Goal: Task Accomplishment & Management: Use online tool/utility

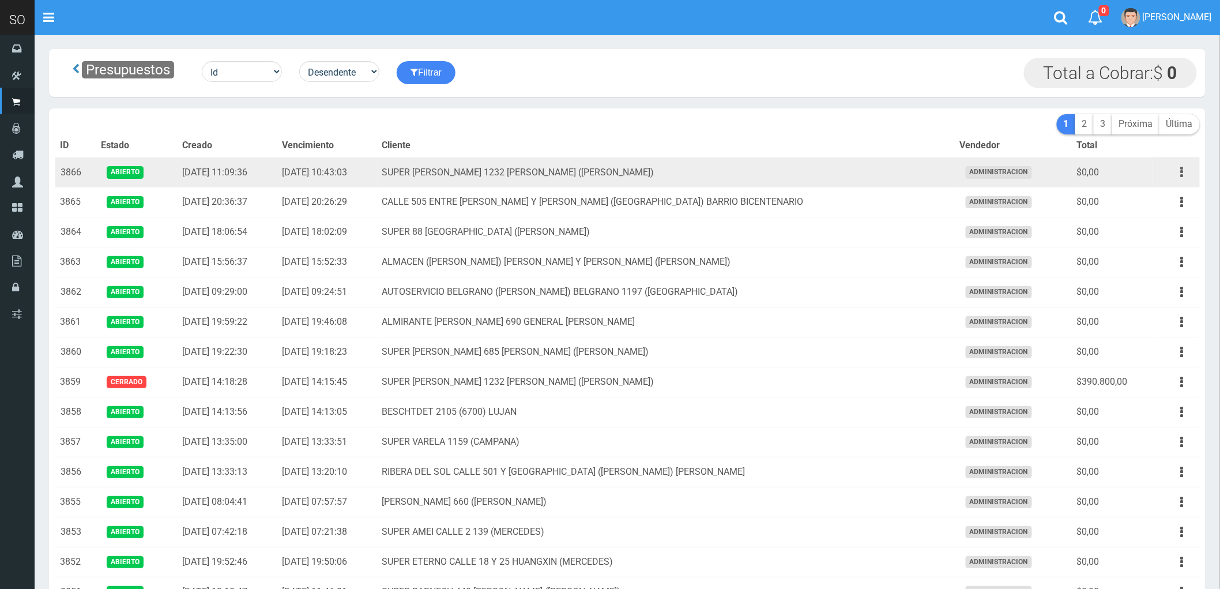
click at [1181, 174] on icon "button" at bounding box center [1182, 172] width 3 height 20
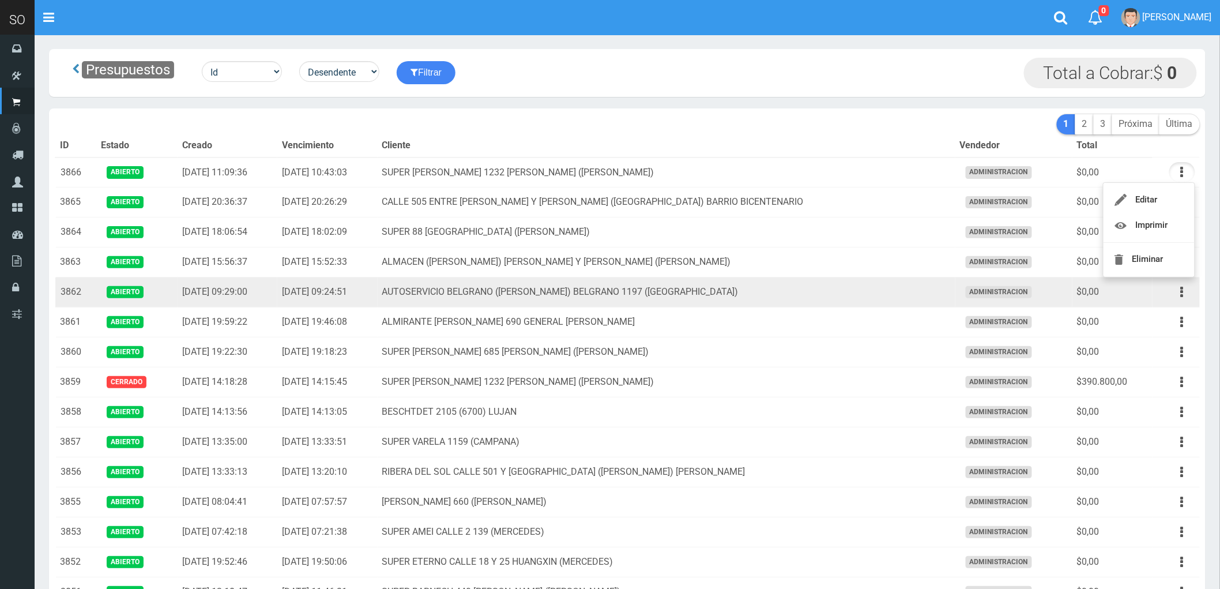
click at [838, 294] on td "AUTOSERVICIO BELGRANO (JULIAN) BELGRANO 1197 (LUJAN)" at bounding box center [667, 292] width 578 height 30
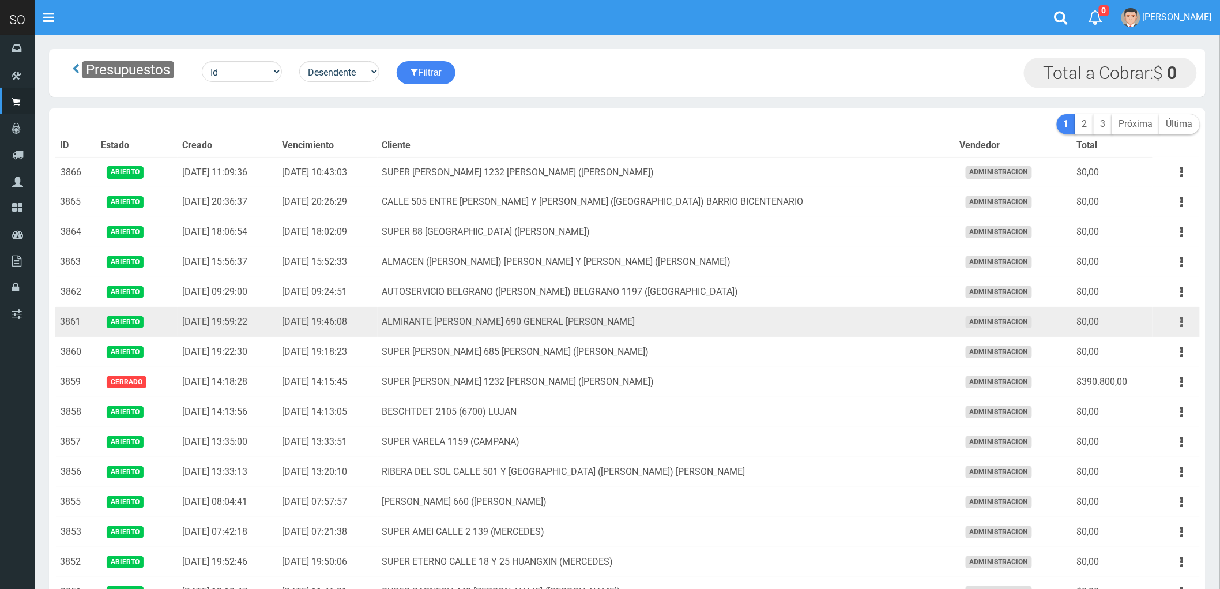
click at [1180, 325] on button "button" at bounding box center [1182, 322] width 26 height 20
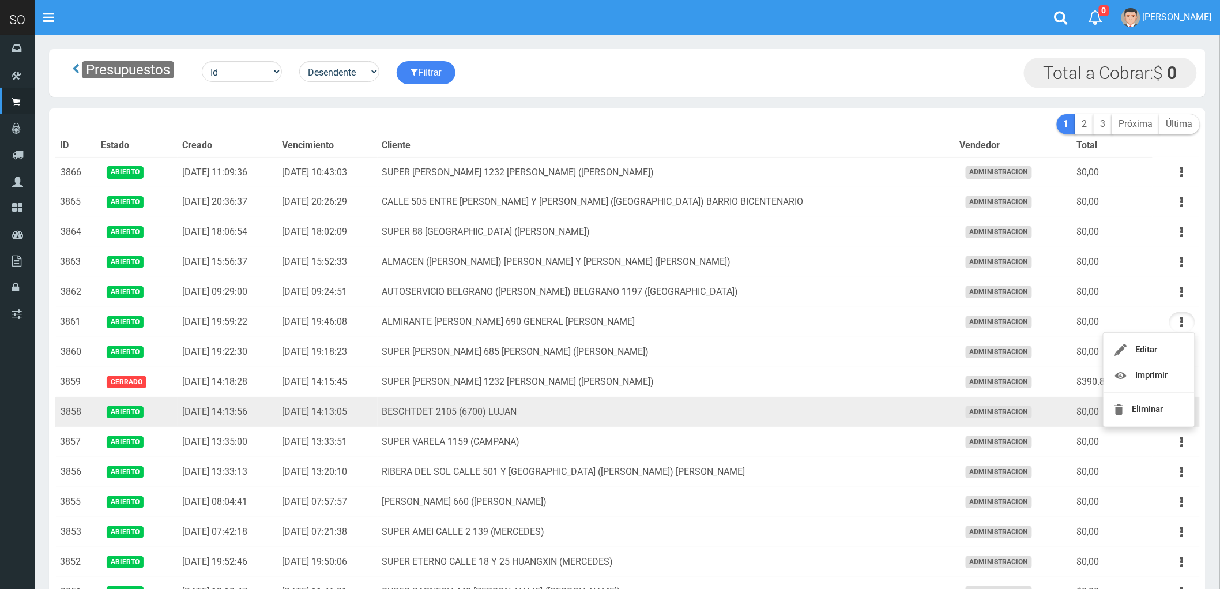
click at [750, 417] on td "BESCHTDET 2105 (6700) LUJAN" at bounding box center [667, 412] width 578 height 30
click at [1181, 412] on icon "button" at bounding box center [1182, 412] width 3 height 20
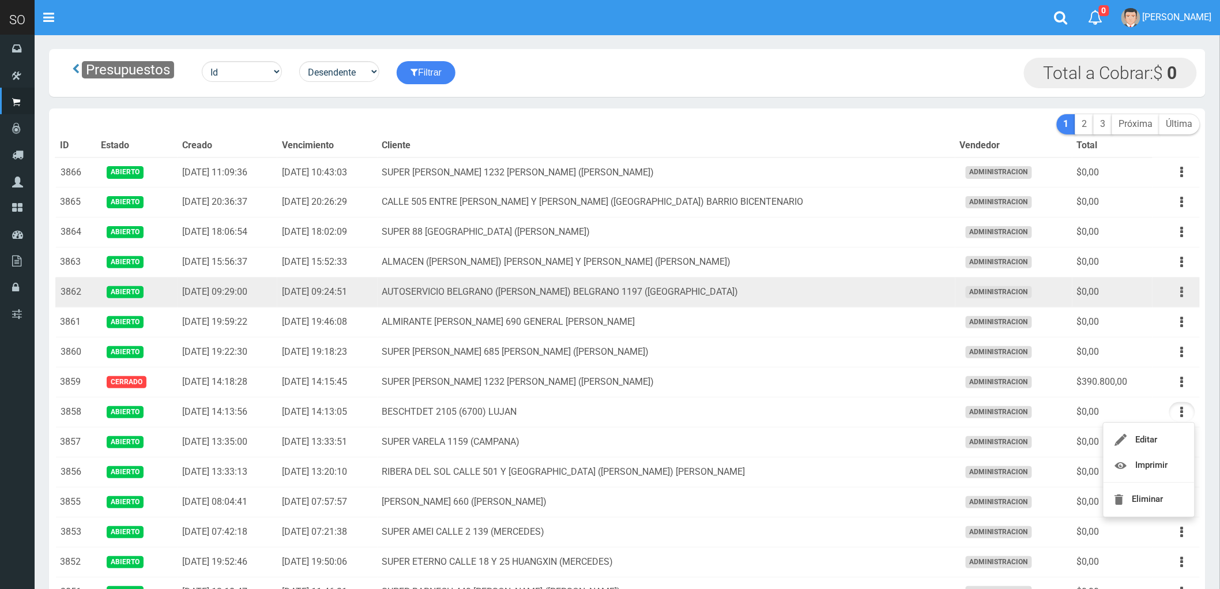
click at [1179, 292] on button "button" at bounding box center [1182, 292] width 26 height 20
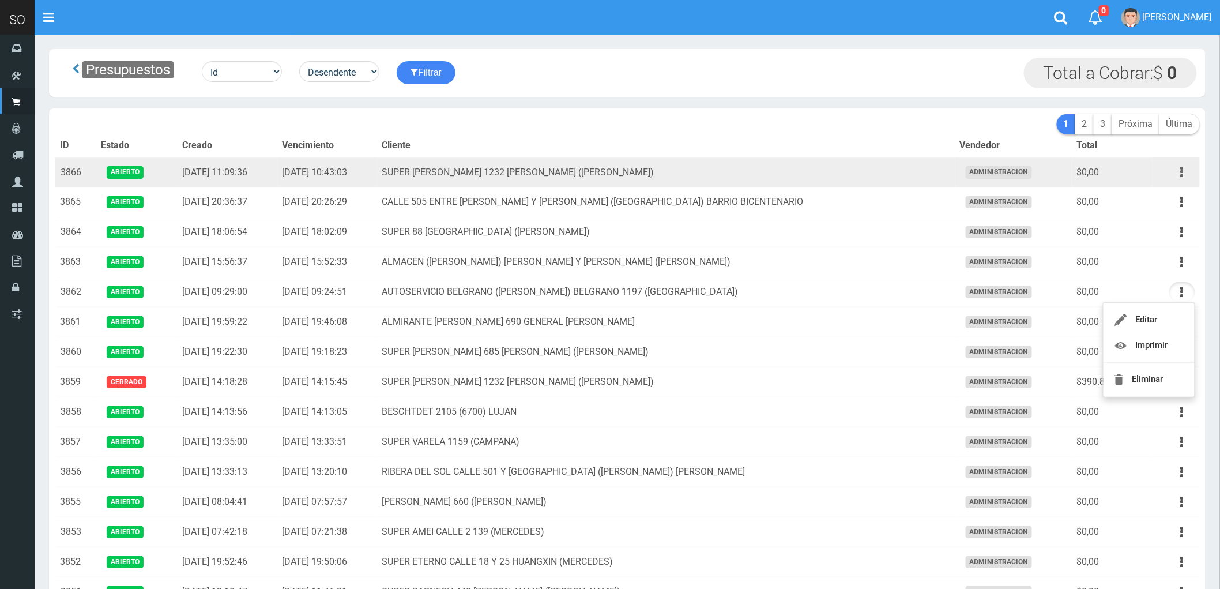
click at [1181, 174] on icon "button" at bounding box center [1182, 172] width 3 height 20
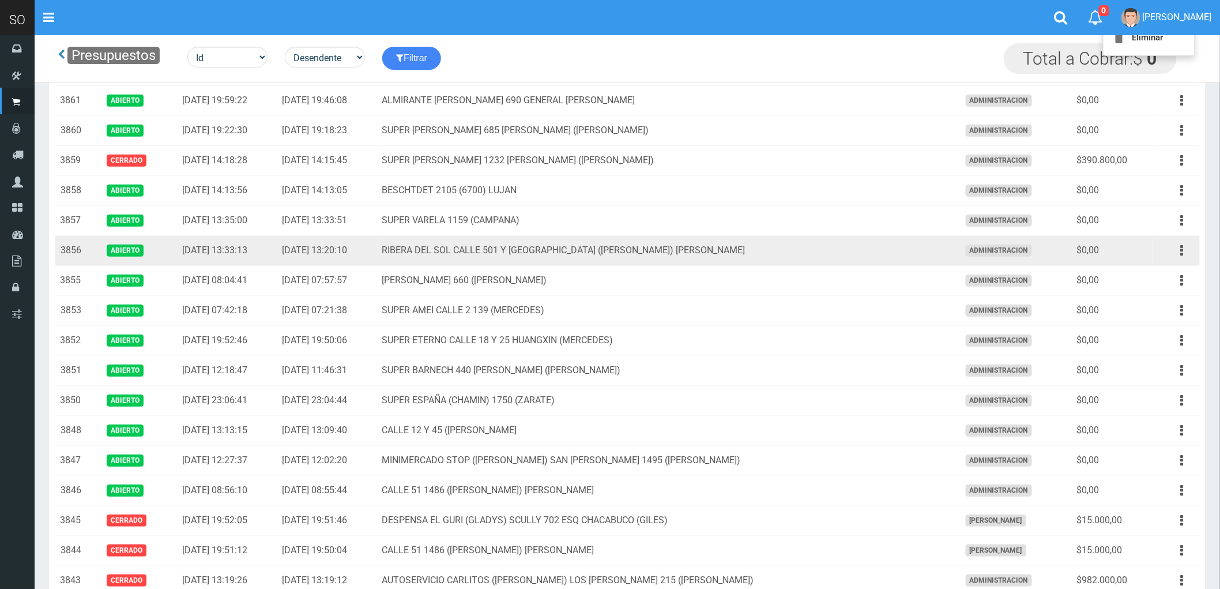
scroll to position [192, 0]
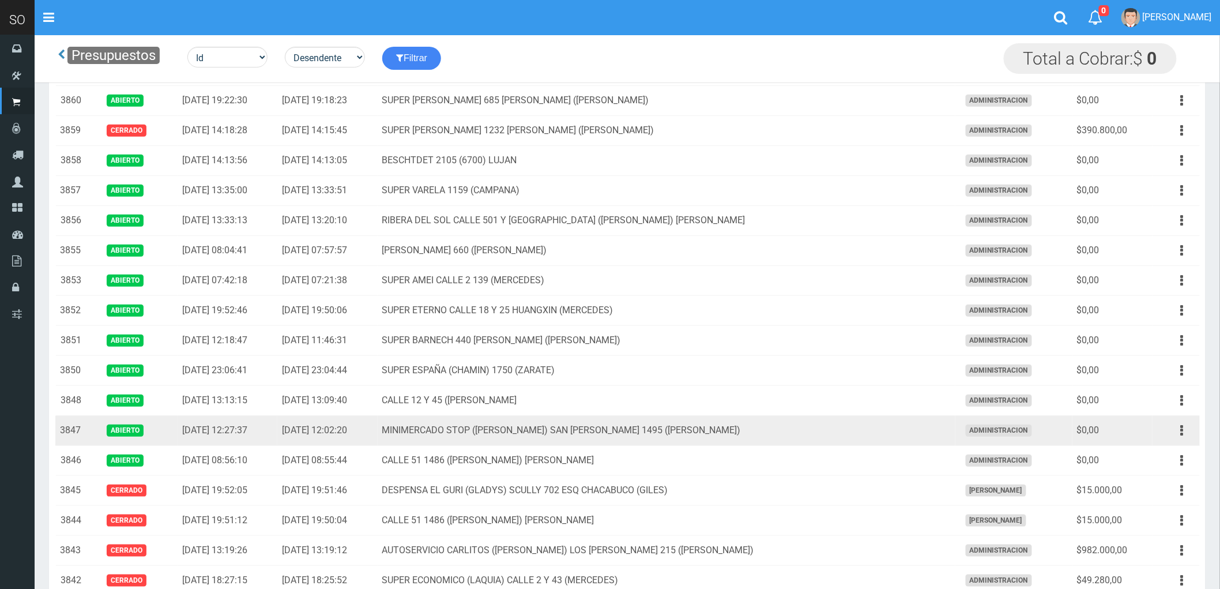
click at [821, 432] on td "MINIMERCADO STOP (LEANDRO) SAN MARTIN 1495 (GILES)" at bounding box center [667, 431] width 578 height 30
click at [1179, 427] on button "button" at bounding box center [1182, 430] width 26 height 20
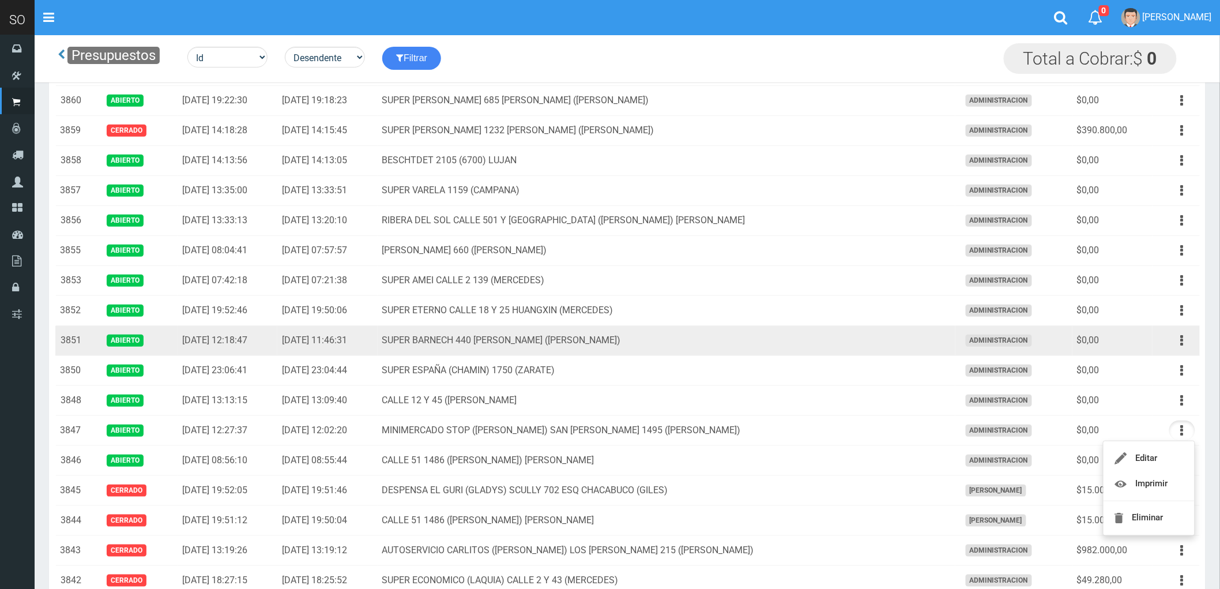
click at [800, 342] on td "SUPER BARNECH 440 MIRIAM (LUJAN)" at bounding box center [667, 341] width 578 height 30
click at [1183, 338] on icon "button" at bounding box center [1182, 340] width 3 height 20
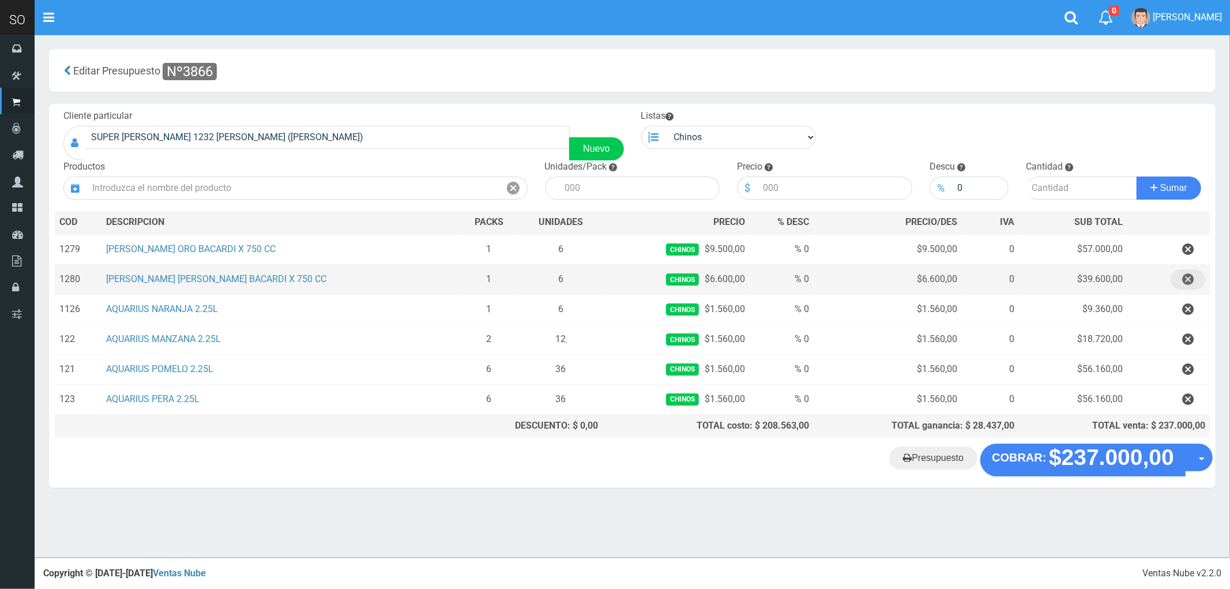
click at [1188, 281] on icon "button" at bounding box center [1188, 279] width 12 height 20
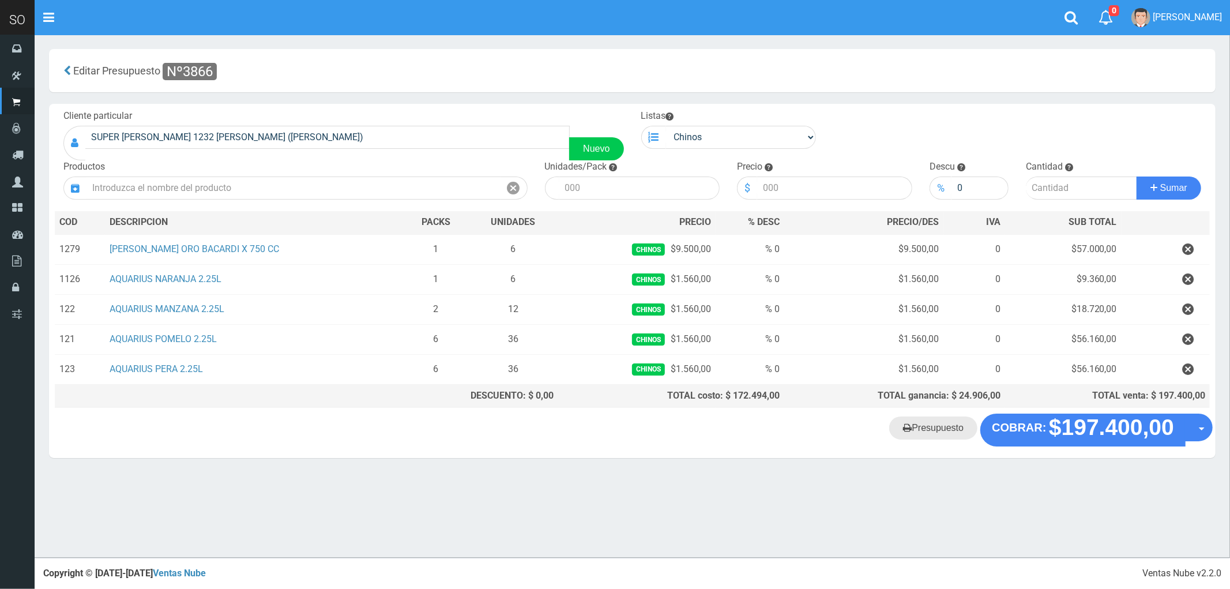
click at [943, 431] on link "Presupuesto" at bounding box center [933, 427] width 88 height 23
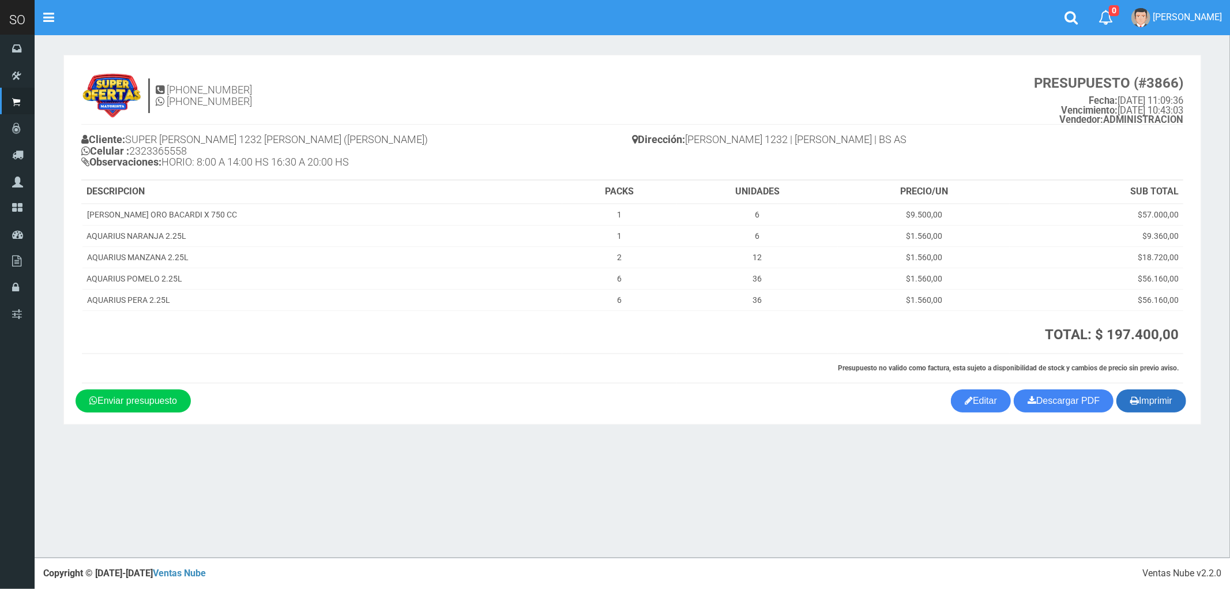
click at [1153, 402] on button "Imprimir" at bounding box center [1151, 400] width 70 height 23
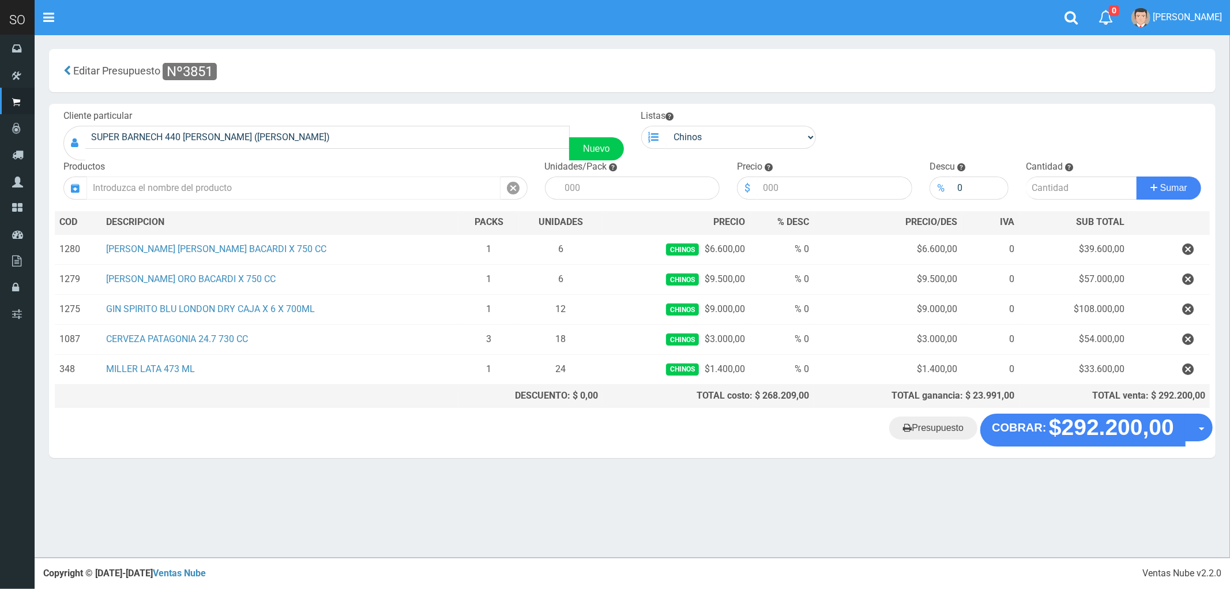
click at [165, 189] on input "text" at bounding box center [293, 187] width 414 height 23
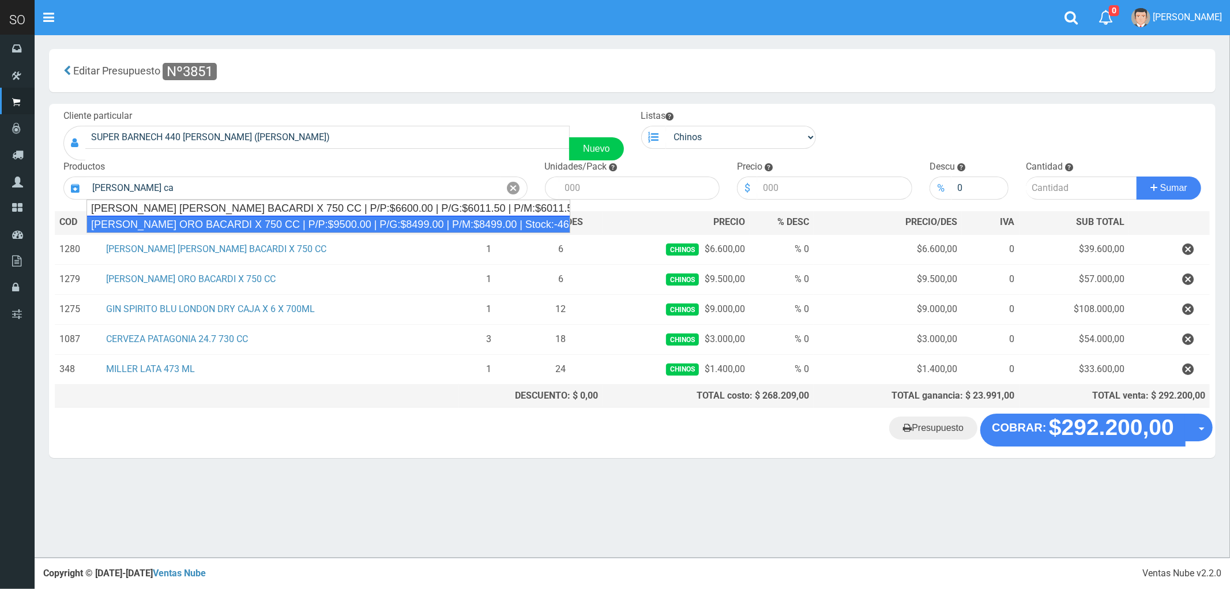
click at [202, 223] on div "RON CARTA ORO BACARDI X 750 CC | P/P:$9500.00 | P/G:$8499.00 | P/M:$8499.00 | S…" at bounding box center [328, 224] width 484 height 17
type input "RON CARTA ORO BACARDI X 750 CC | P/P:$9500.00 | P/G:$8499.00 | P/M:$8499.00 | S…"
type input "6"
type input "9500.00"
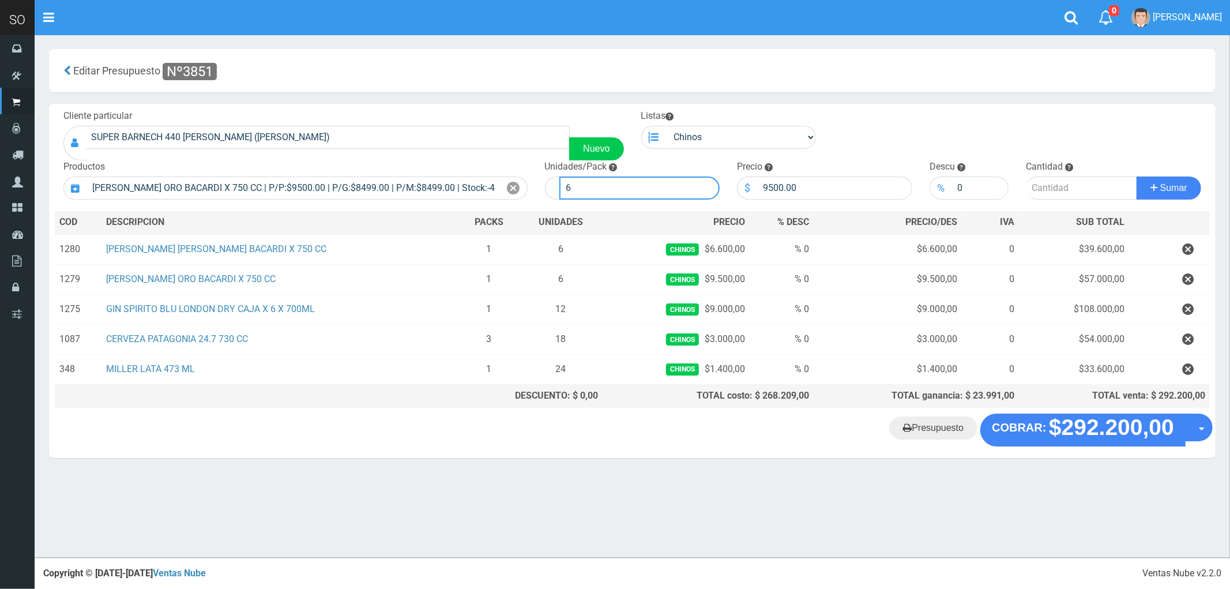
drag, startPoint x: 578, startPoint y: 186, endPoint x: 547, endPoint y: 183, distance: 31.3
click at [547, 183] on div "6" at bounding box center [632, 187] width 175 height 23
type input "12"
click at [1051, 187] on input "number" at bounding box center [1081, 187] width 111 height 23
type input "2"
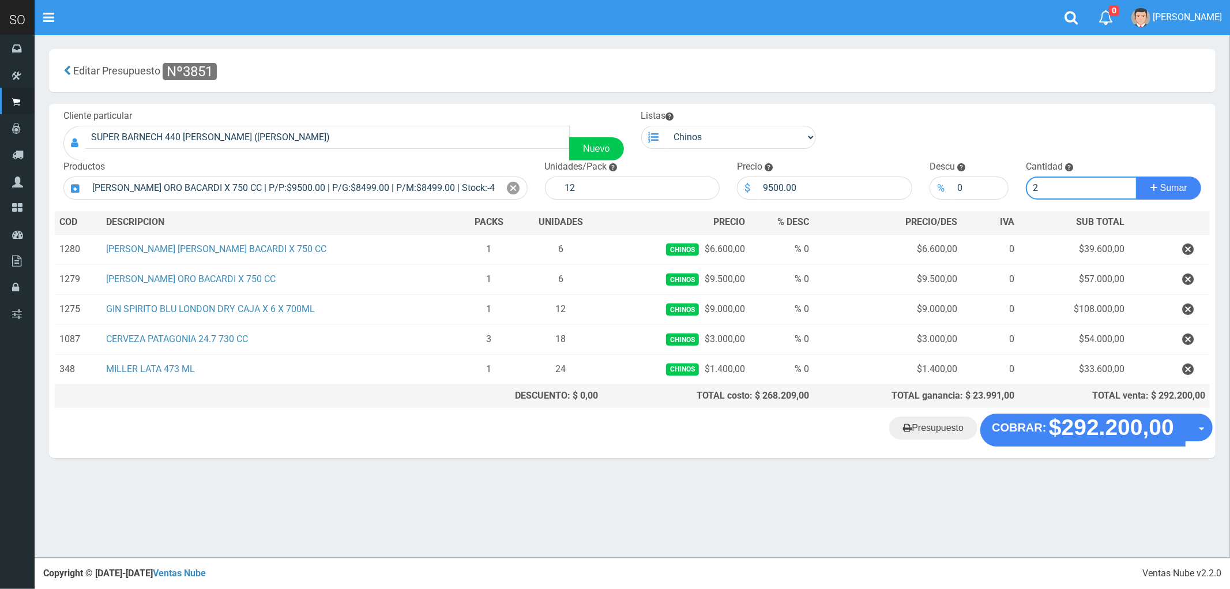
click at [1136, 176] on button "Sumar" at bounding box center [1168, 187] width 65 height 23
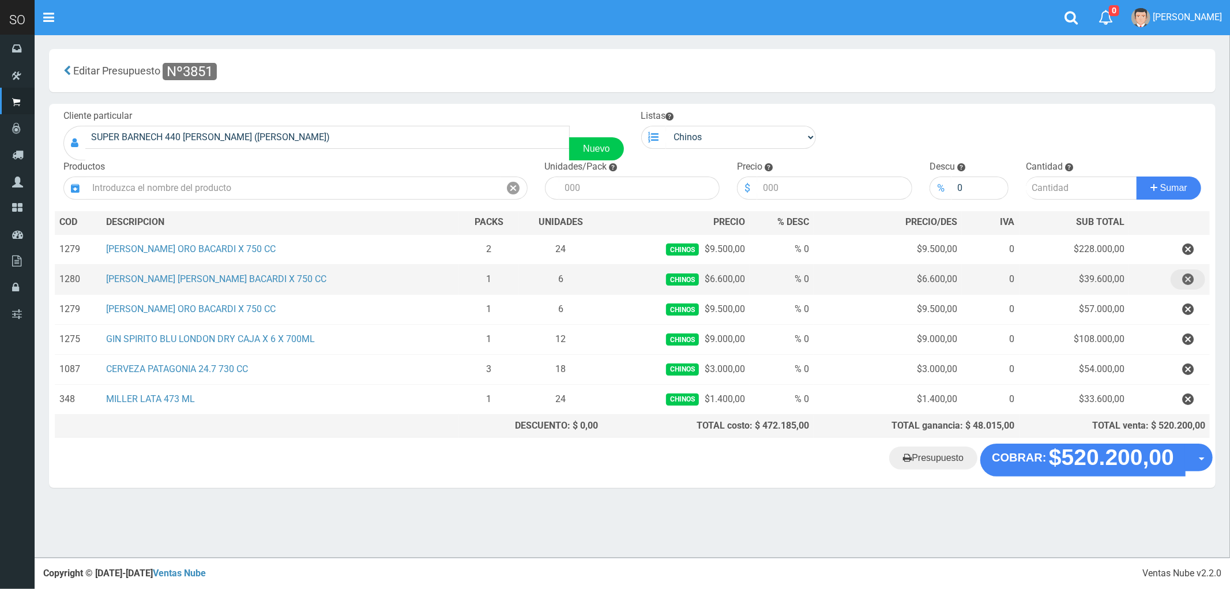
click at [1185, 278] on icon "button" at bounding box center [1188, 279] width 12 height 20
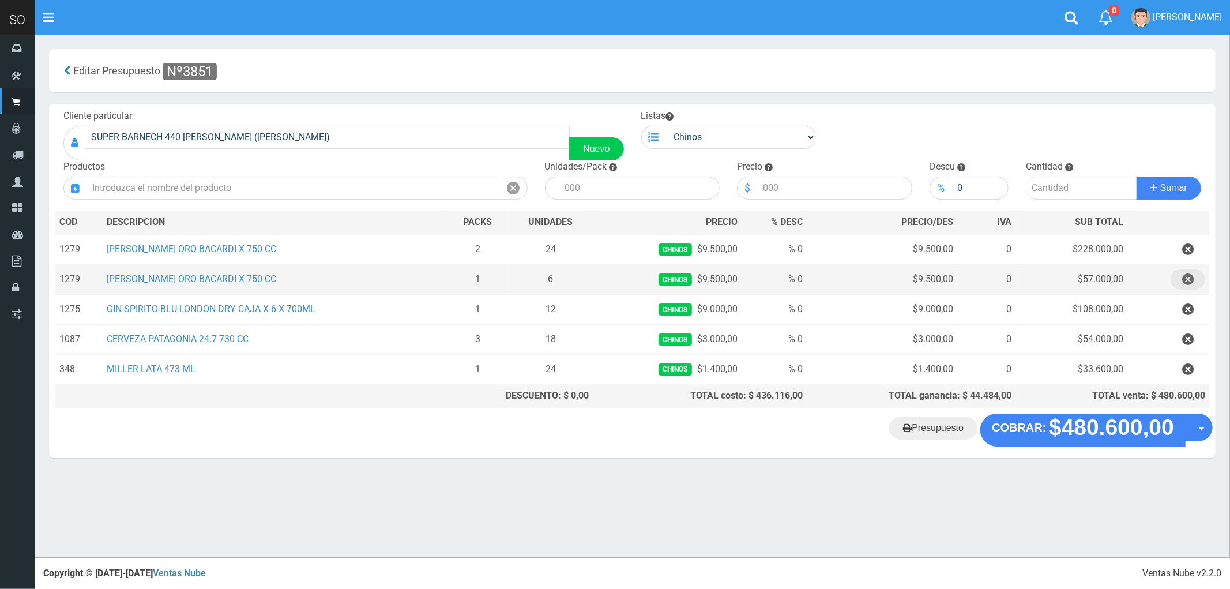
click at [1185, 278] on icon "button" at bounding box center [1188, 279] width 12 height 20
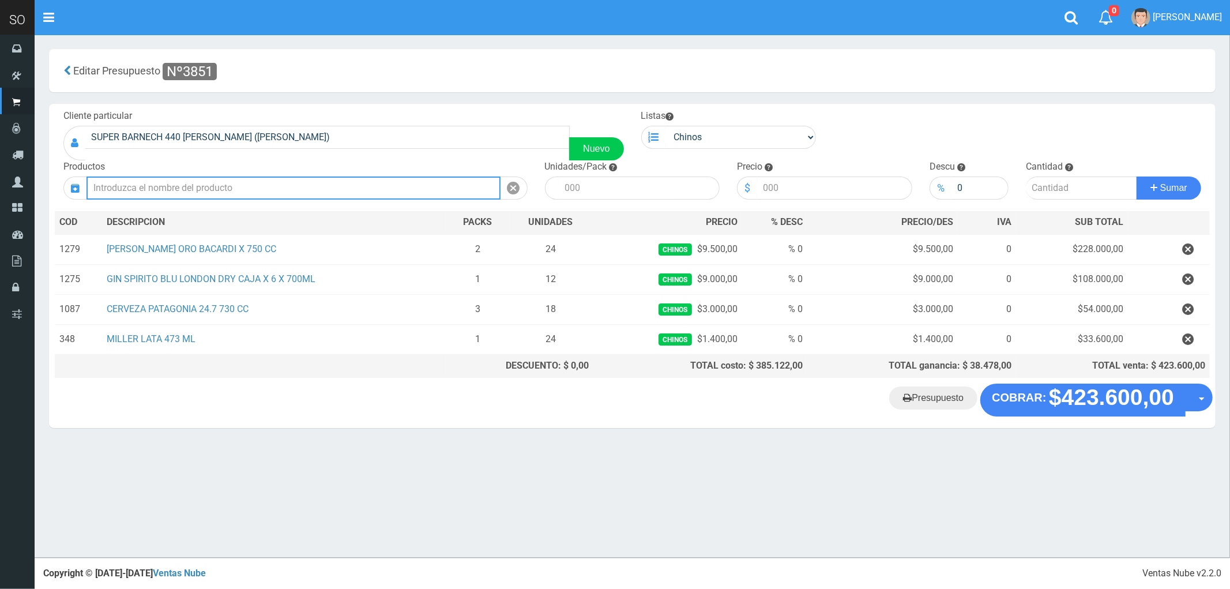
click at [140, 185] on input "text" at bounding box center [293, 187] width 414 height 23
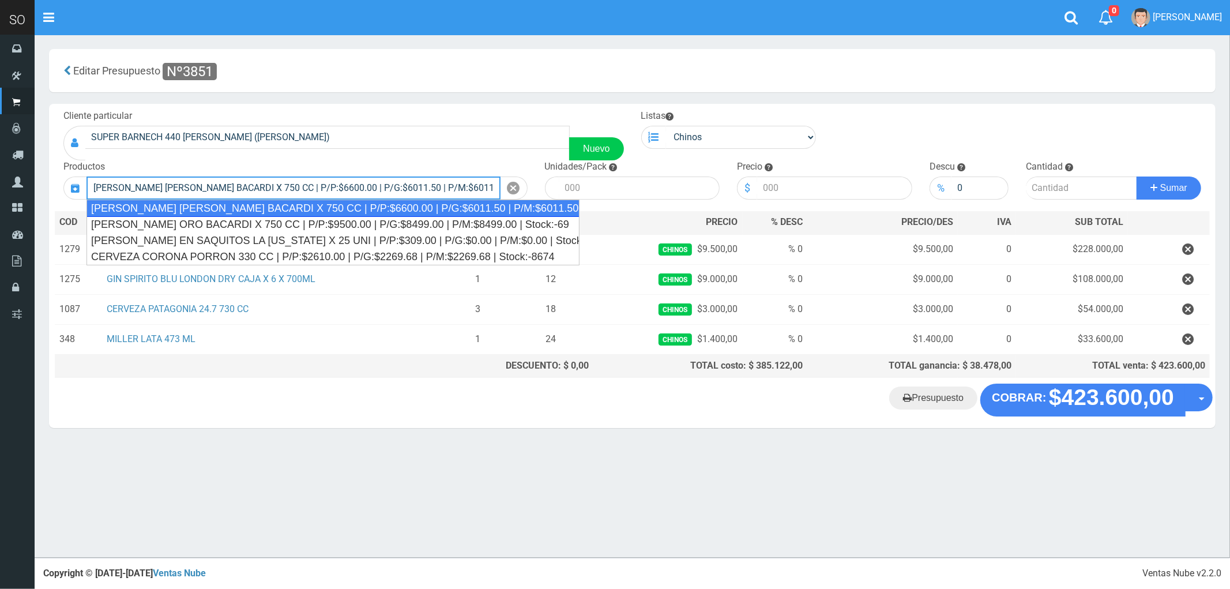
type input "RON CARTA BLANCA BACARDI X 750 CC | P/P:$6600.00 | P/G:$6011.50 | P/M:$6011.50 …"
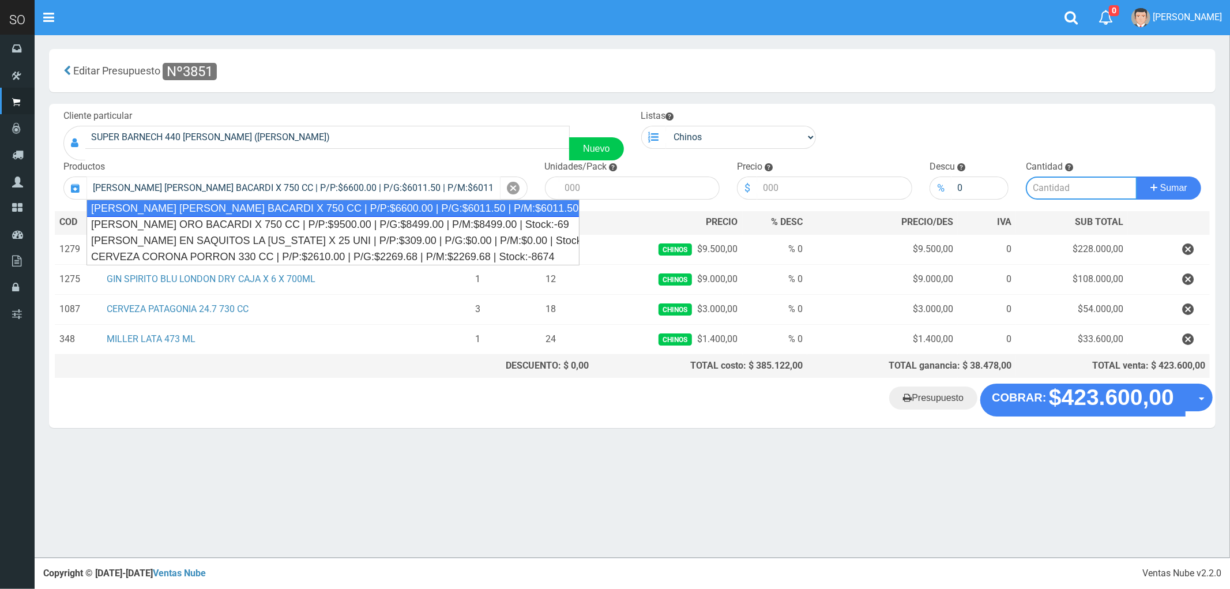
type input "6"
type input "6600.00"
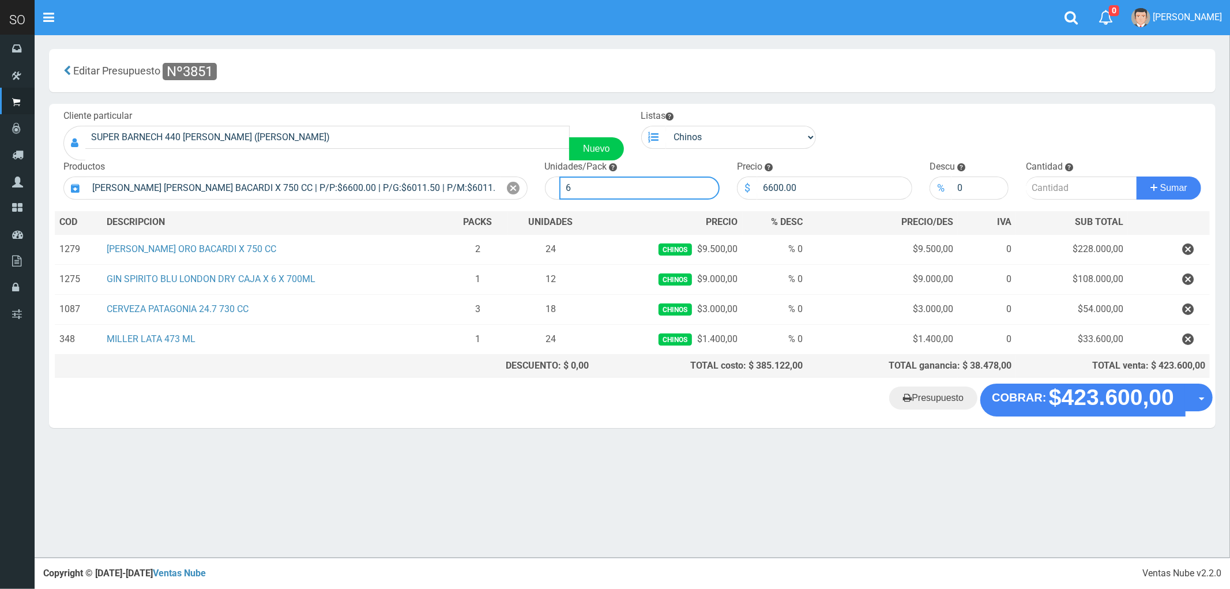
drag, startPoint x: 566, startPoint y: 176, endPoint x: 590, endPoint y: 179, distance: 23.9
click at [584, 180] on input "6" at bounding box center [639, 187] width 161 height 23
type input "12"
click at [1067, 187] on input "number" at bounding box center [1081, 187] width 111 height 23
type input "1"
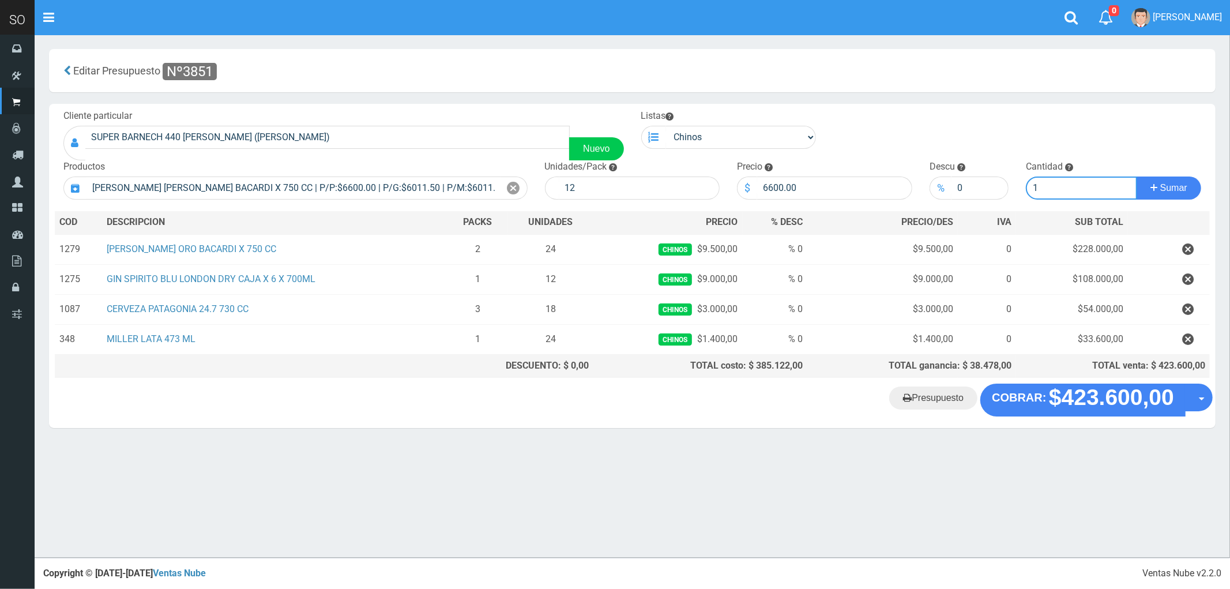
click at [1136, 176] on button "Sumar" at bounding box center [1168, 187] width 65 height 23
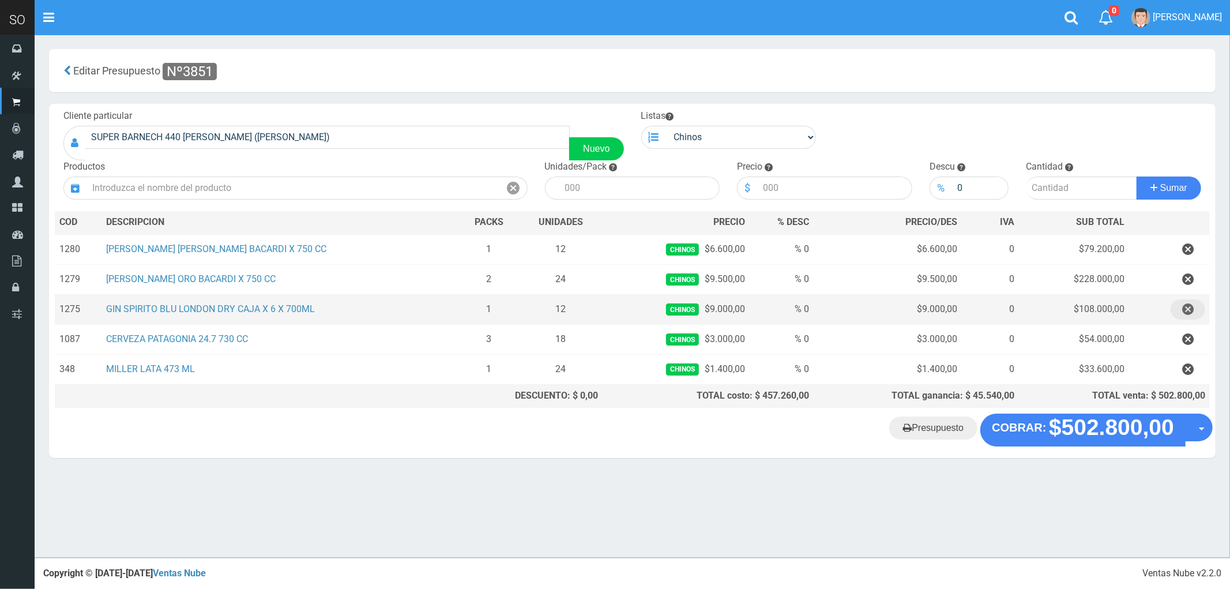
click at [1187, 310] on icon "button" at bounding box center [1188, 309] width 12 height 20
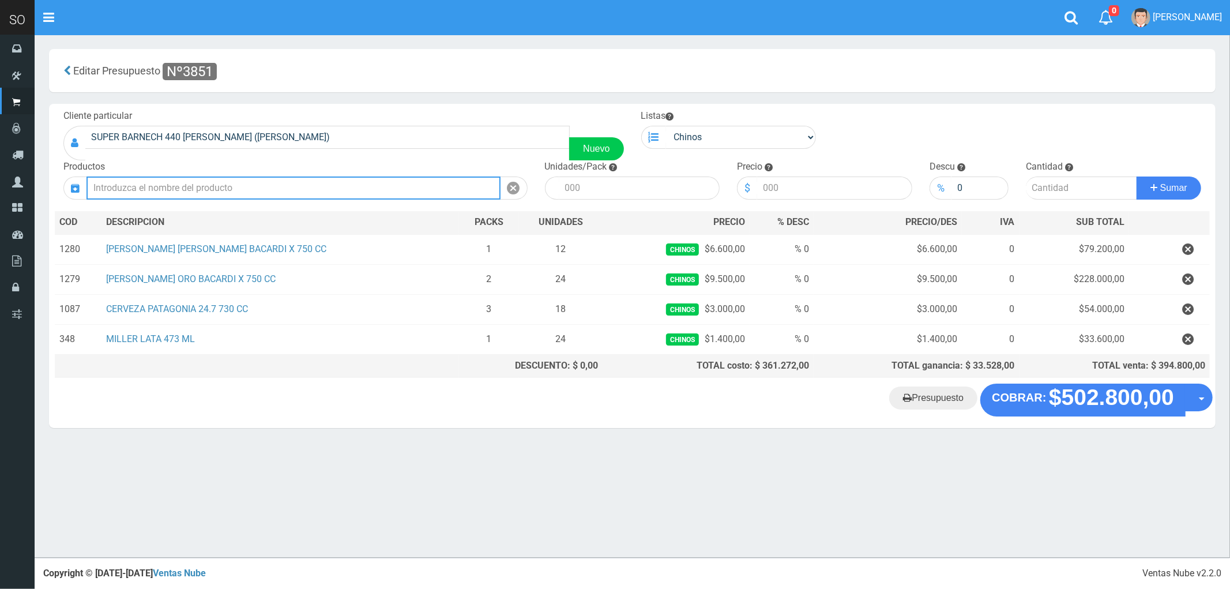
click at [175, 182] on input "text" at bounding box center [293, 187] width 414 height 23
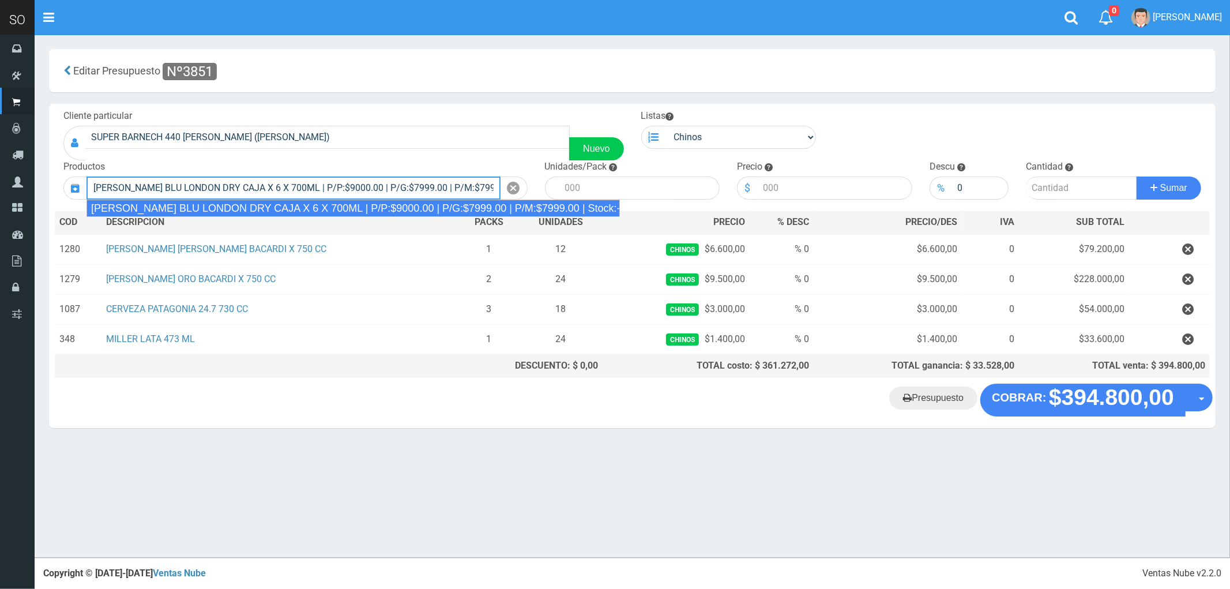
type input "GIN SPIRITO BLU LONDON DRY CAJA X 6 X 700ML | P/P:$9000.00 | P/G:$7999.00 | P/M…"
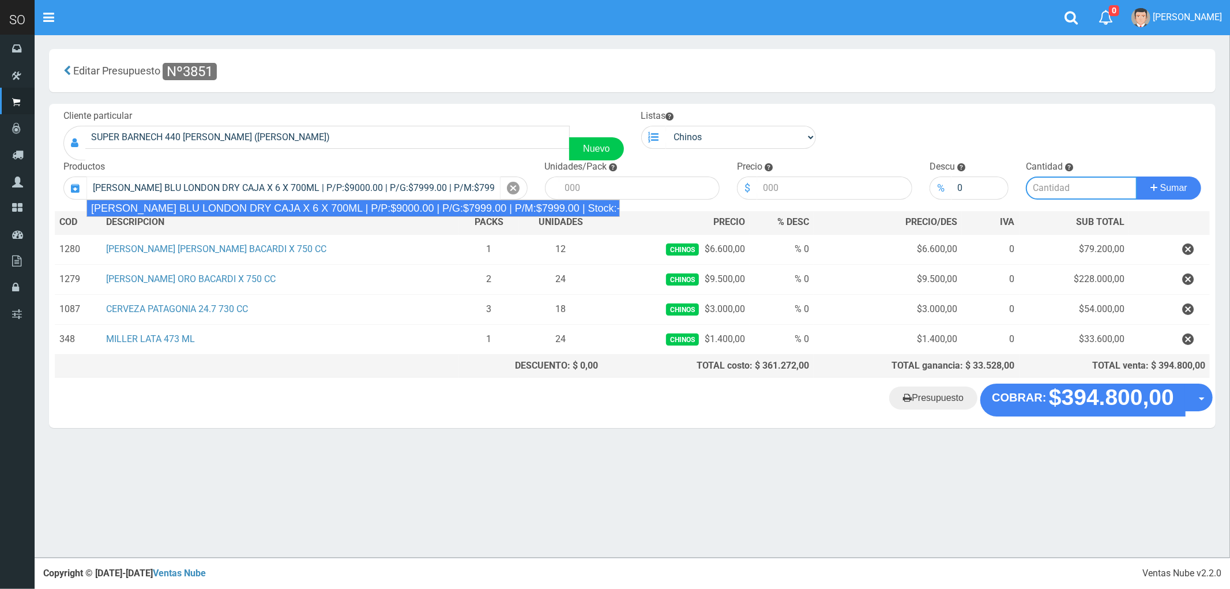
type input "12"
type input "9000.00"
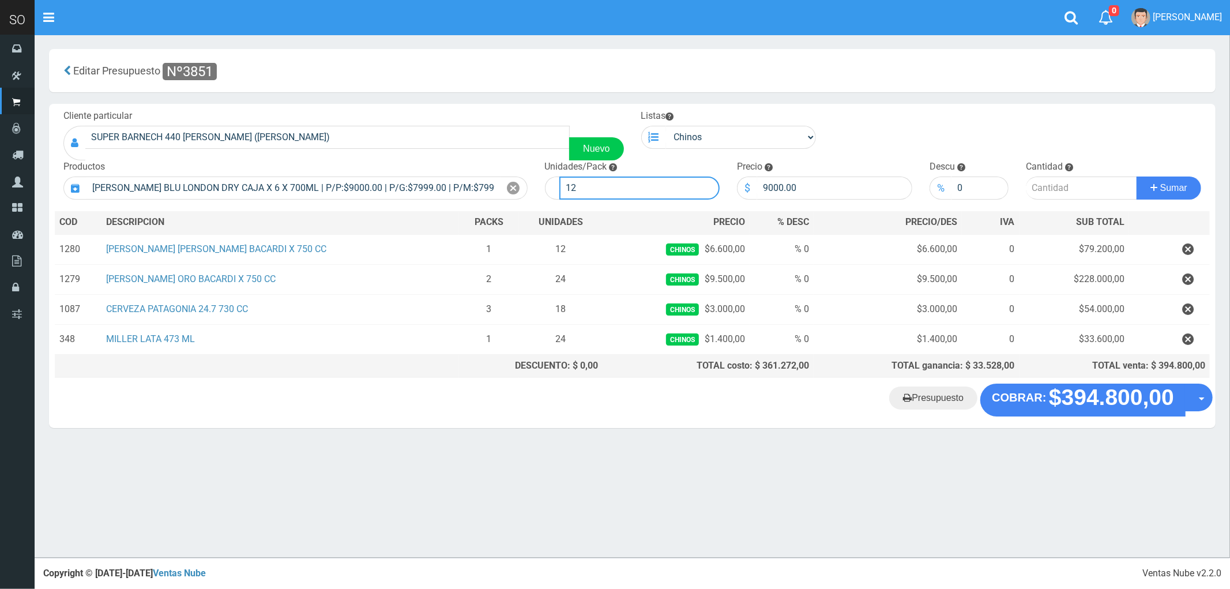
drag, startPoint x: 592, startPoint y: 176, endPoint x: 540, endPoint y: 189, distance: 53.8
click at [540, 189] on div "Unidades/Pack 12" at bounding box center [632, 179] width 193 height 39
type input "6"
click at [1060, 188] on input "number" at bounding box center [1081, 187] width 111 height 23
type input "1"
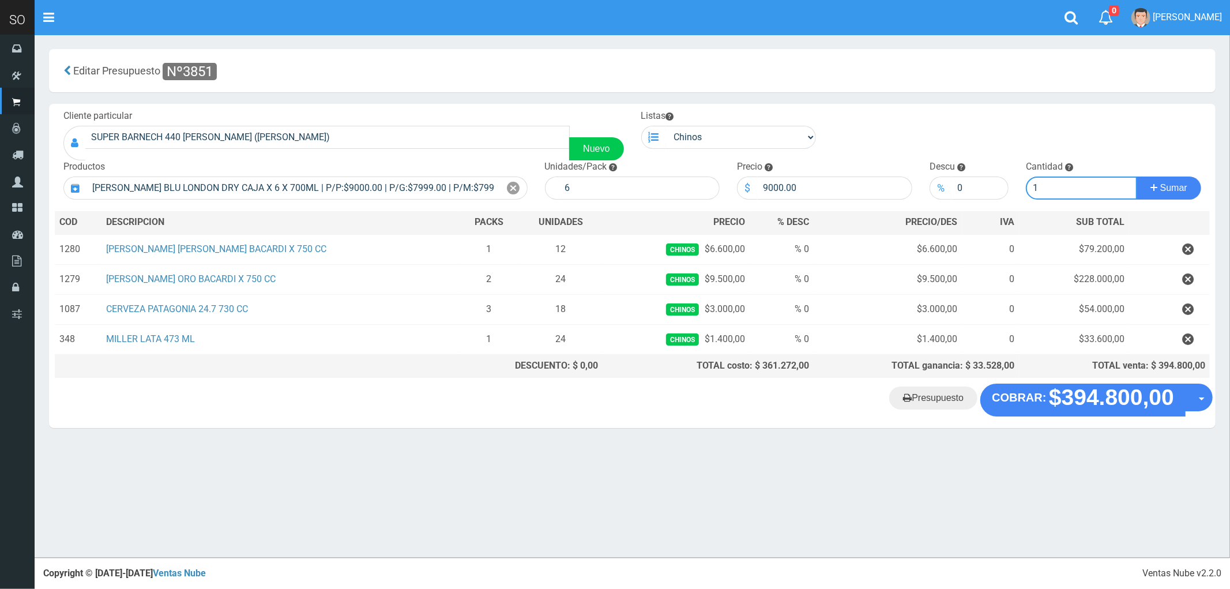
click at [1136, 176] on button "Sumar" at bounding box center [1168, 187] width 65 height 23
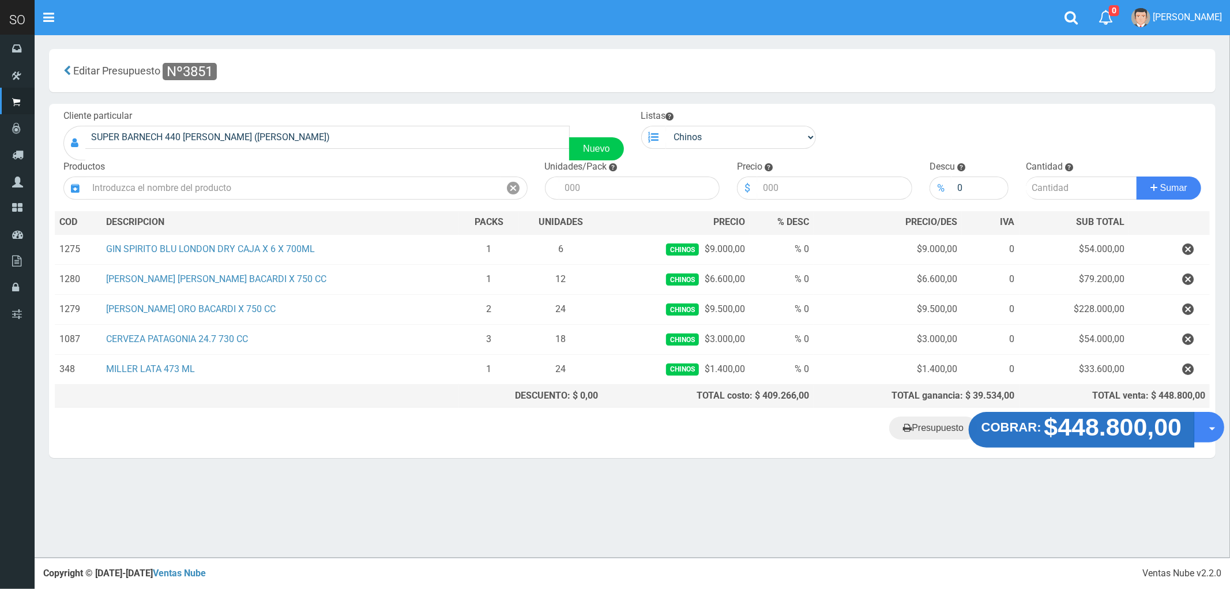
click at [1117, 427] on strong "$448.800,00" at bounding box center [1113, 426] width 138 height 27
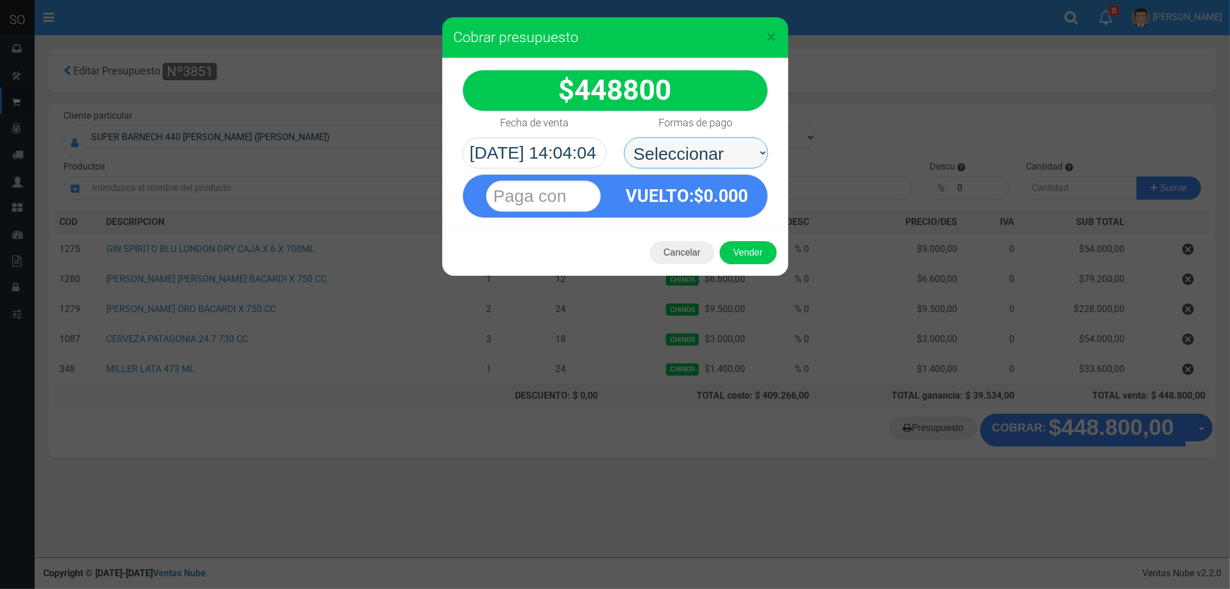
click at [660, 153] on select "Seleccionar Efectivo Tarjeta de Crédito Depósito Débito" at bounding box center [696, 152] width 144 height 31
select select "Efectivo"
click at [624, 137] on select "Seleccionar Efectivo Tarjeta de Crédito Depósito Débito" at bounding box center [696, 152] width 144 height 31
click at [734, 249] on button "Vender" at bounding box center [748, 252] width 57 height 23
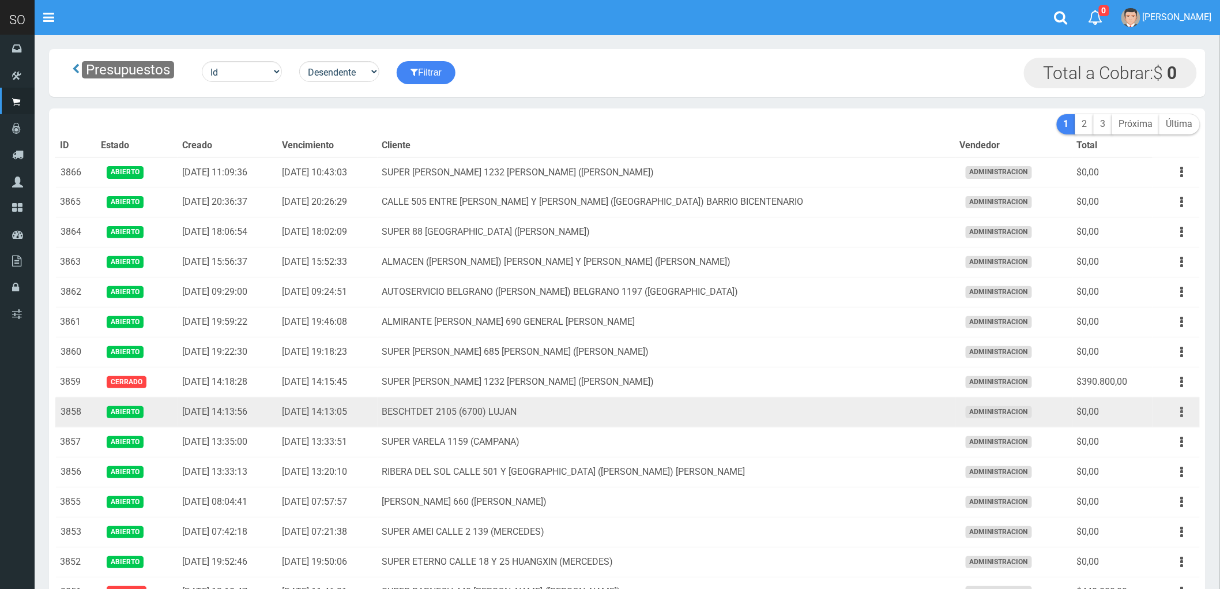
click at [1182, 413] on icon "button" at bounding box center [1182, 412] width 3 height 20
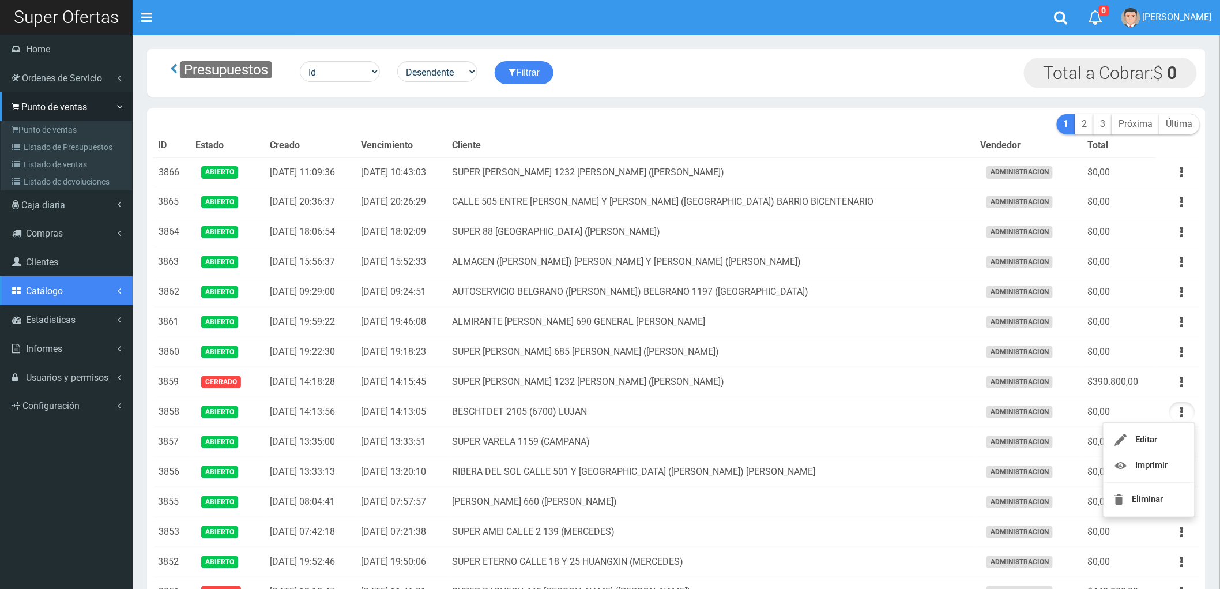
click at [59, 289] on span "Catálogo" at bounding box center [44, 290] width 37 height 11
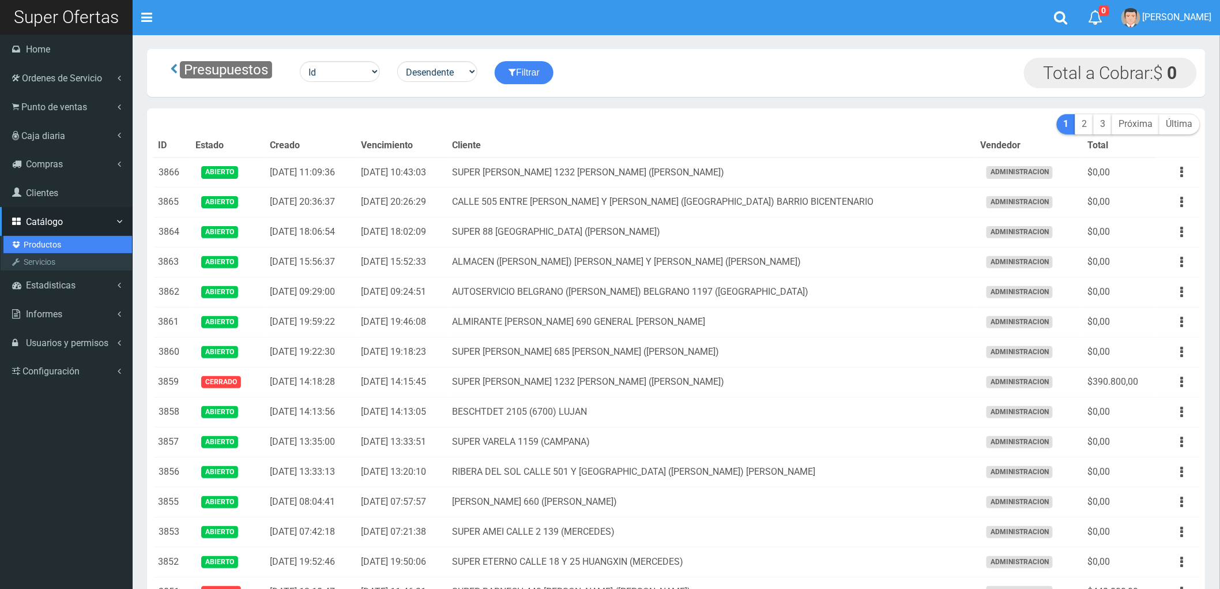
click at [44, 241] on link "Productos" at bounding box center [67, 244] width 129 height 17
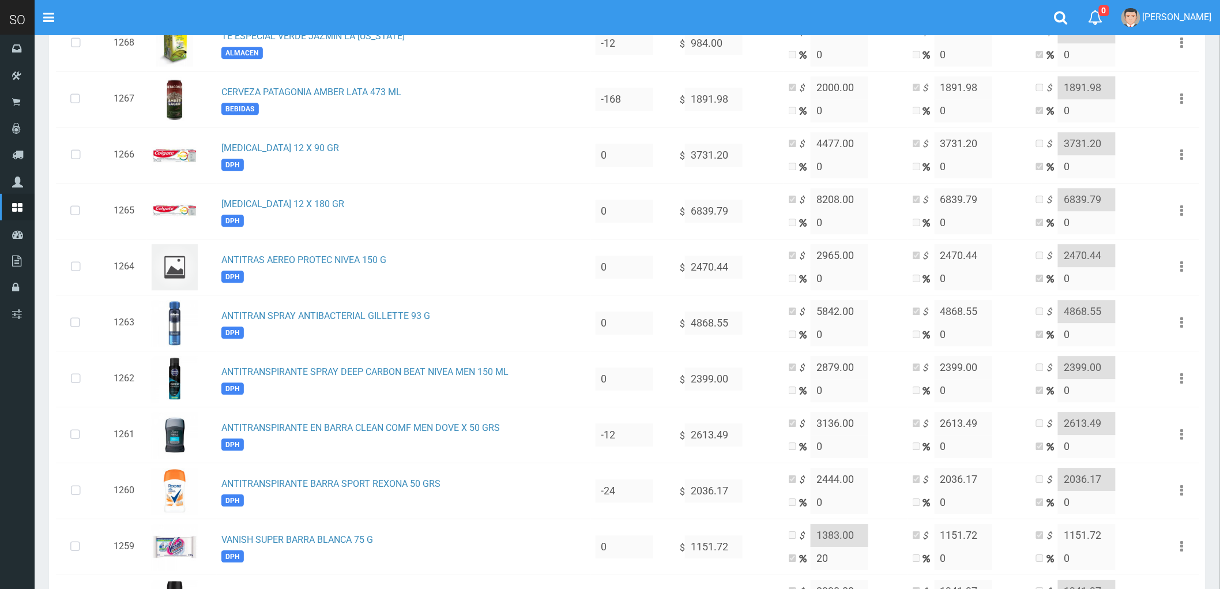
scroll to position [1153, 0]
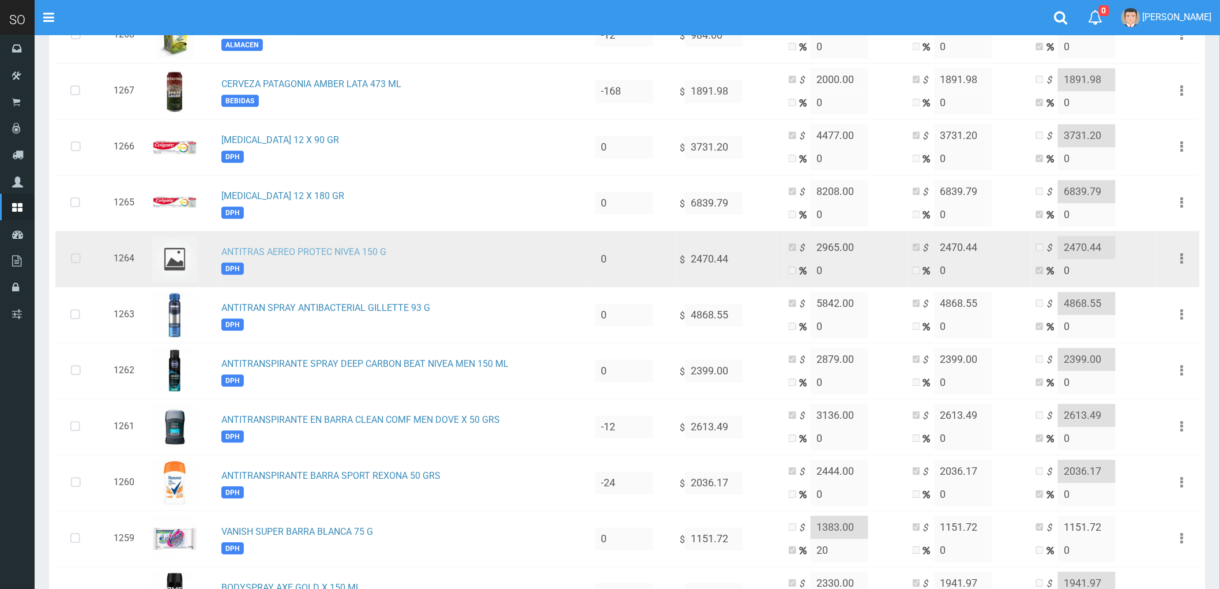
click at [286, 248] on link "ANTITRAS AEREO PROTEC NIVEA 150 G" at bounding box center [303, 251] width 165 height 11
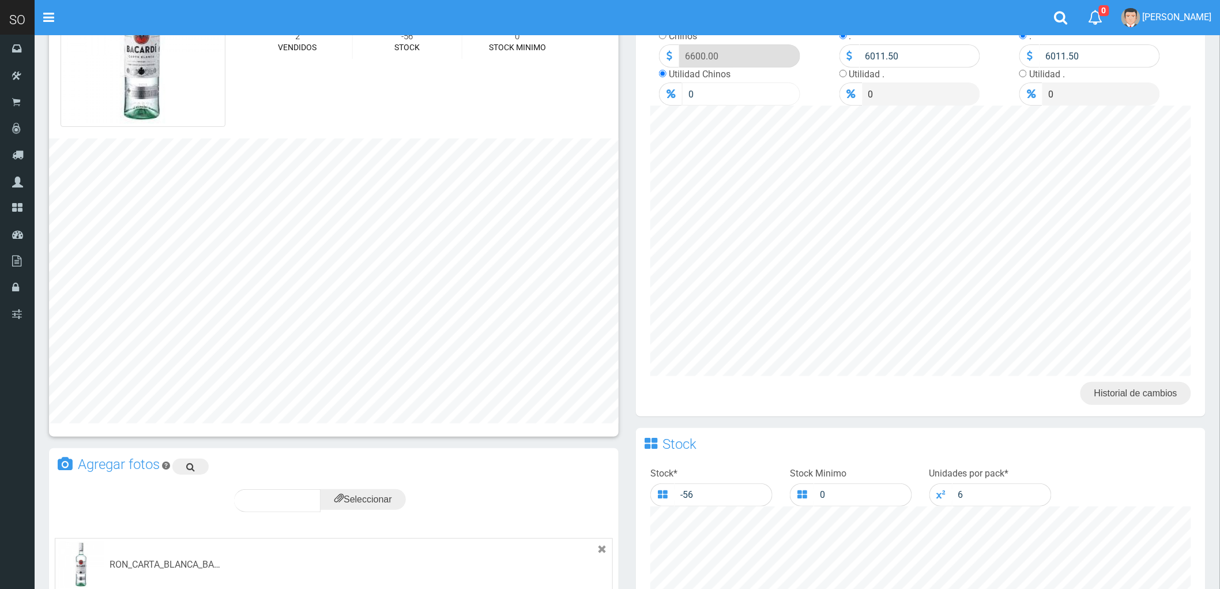
scroll to position [320, 0]
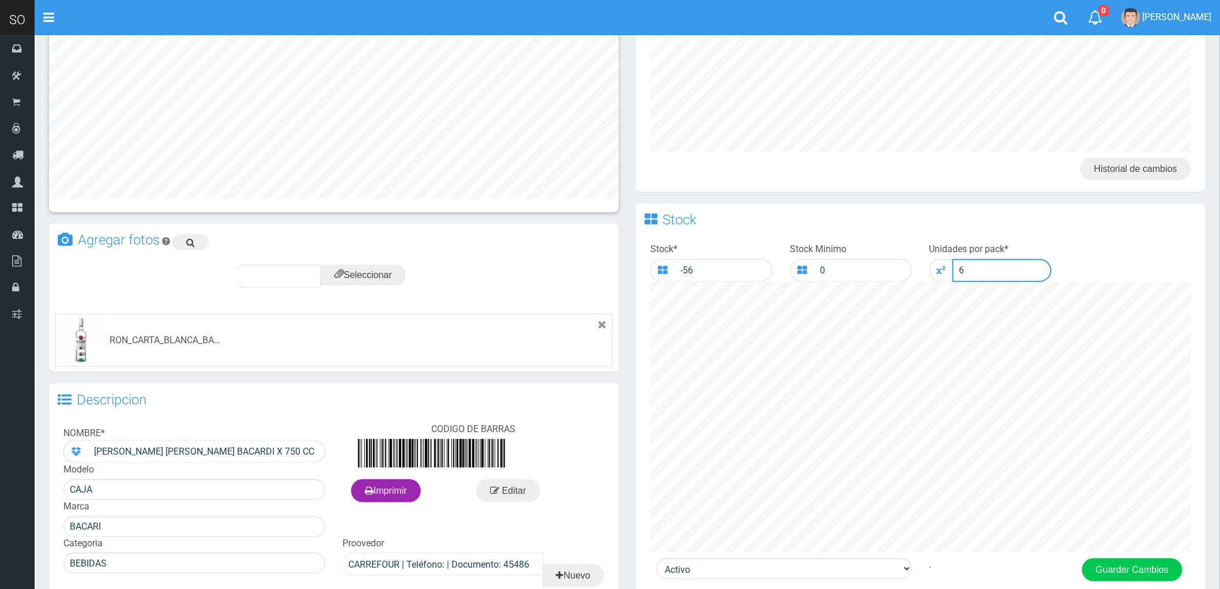
click at [946, 274] on div "6" at bounding box center [990, 270] width 122 height 23
type input "12"
click at [1133, 566] on button "Guardar Cambios" at bounding box center [1132, 569] width 100 height 23
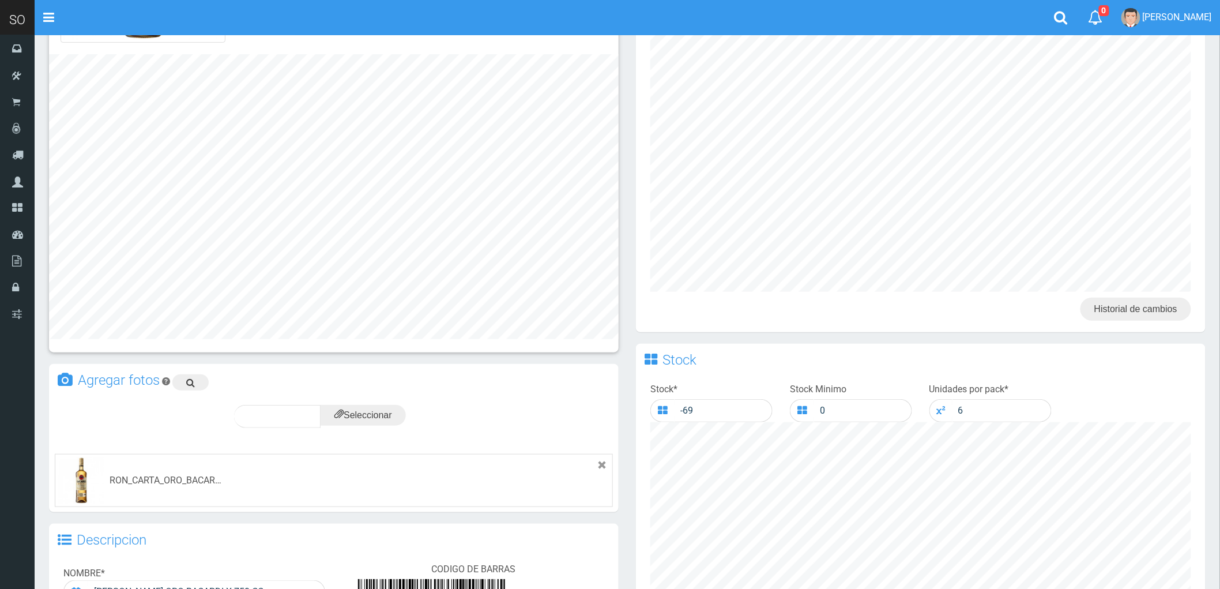
scroll to position [384, 0]
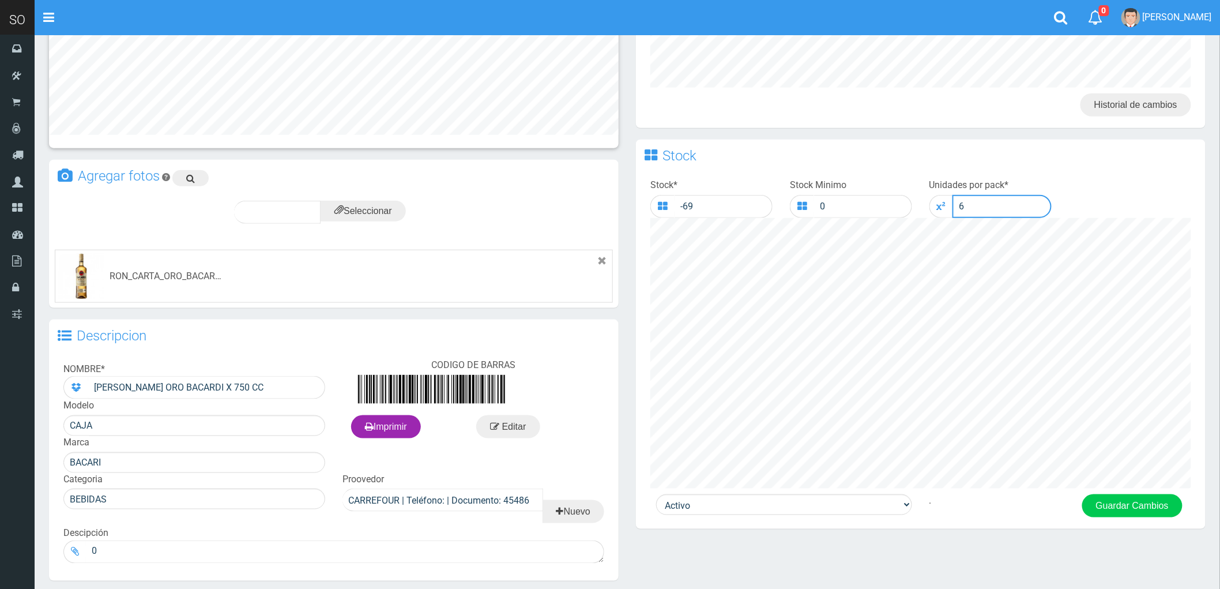
click at [953, 205] on input "6" at bounding box center [1002, 206] width 99 height 23
type input "12"
click at [1128, 507] on button "Guardar Cambios" at bounding box center [1132, 505] width 100 height 23
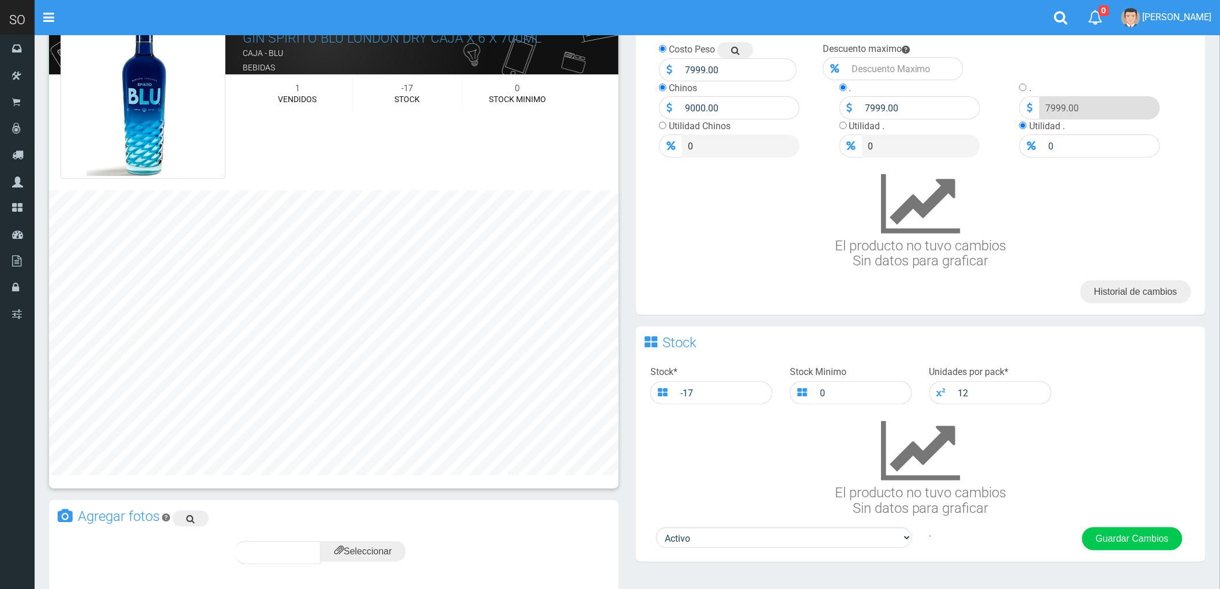
scroll to position [128, 0]
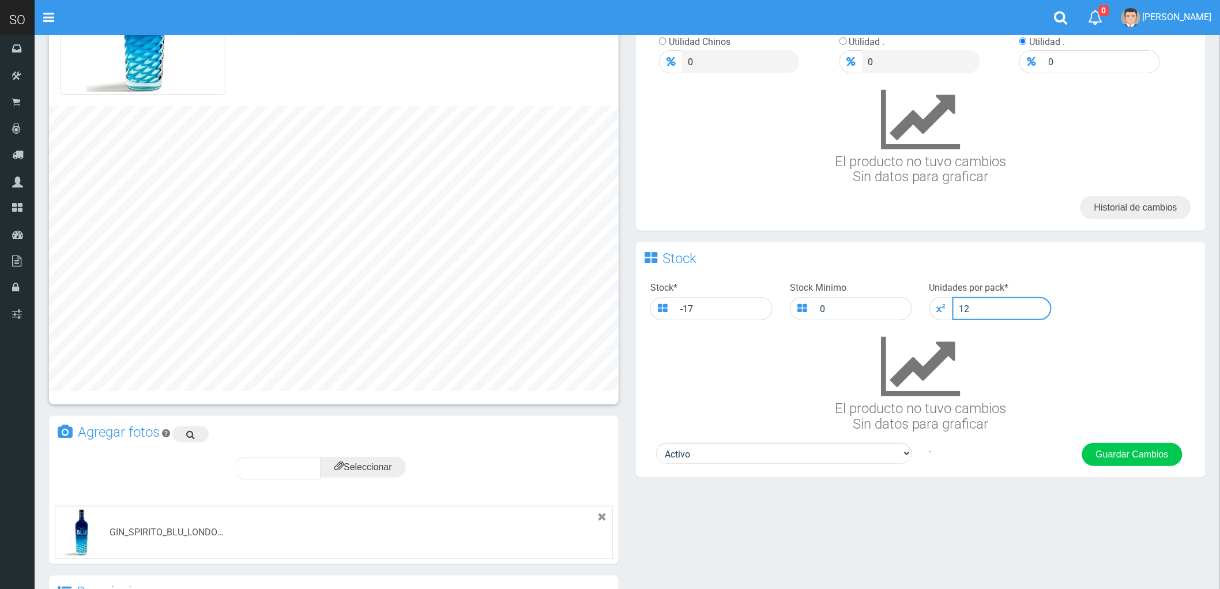
drag, startPoint x: 985, startPoint y: 304, endPoint x: 940, endPoint y: 312, distance: 45.6
click at [940, 312] on div "12" at bounding box center [990, 308] width 122 height 23
type input "6"
click at [1136, 451] on button "Guardar Cambios" at bounding box center [1132, 454] width 100 height 23
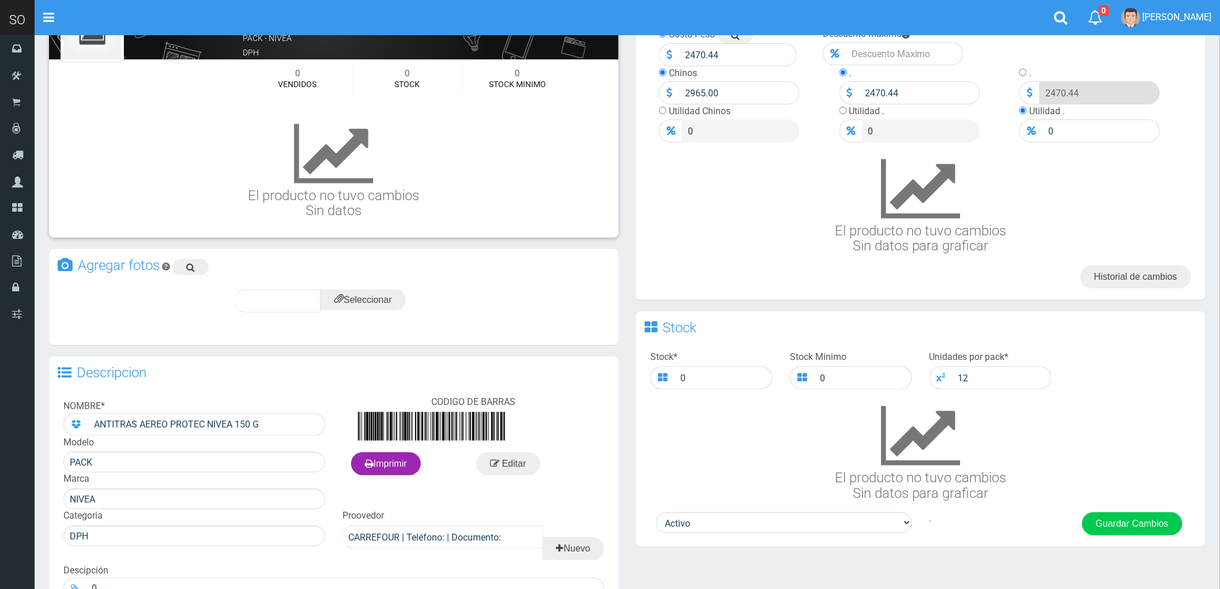
scroll to position [128, 0]
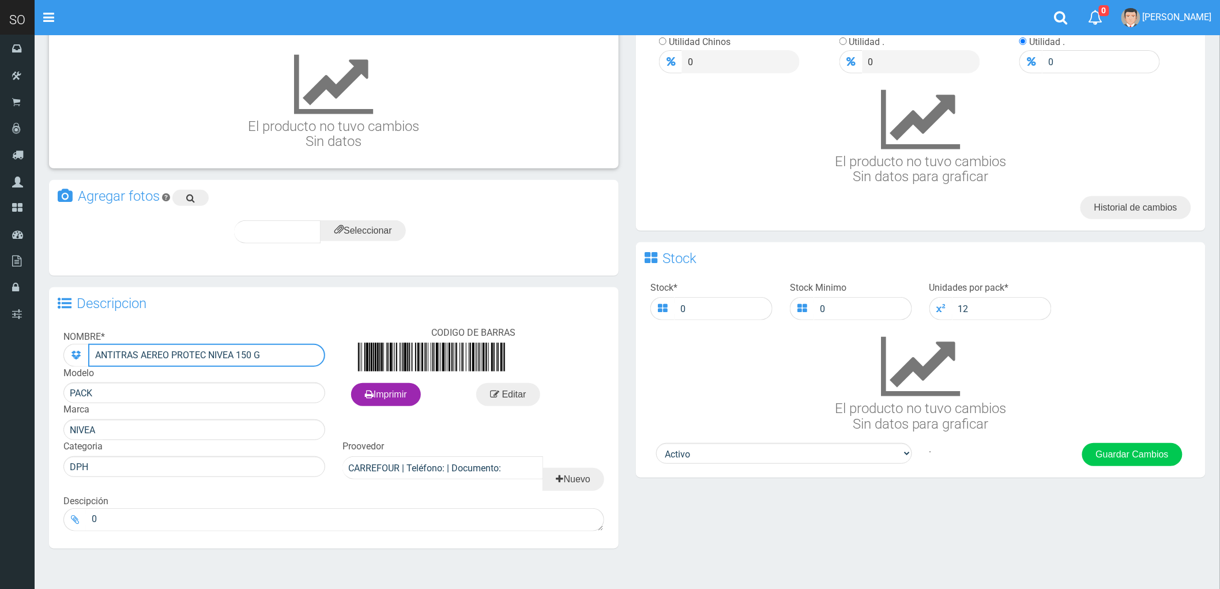
click at [136, 349] on input "ANTITRAS AEREO PROTEC NIVEA 150 G" at bounding box center [206, 355] width 237 height 23
type input "ANTITRANSPIRANTE AEREO PROTEC NIVEA 150 G"
click at [1134, 456] on button "Guardar Cambios" at bounding box center [1132, 454] width 100 height 23
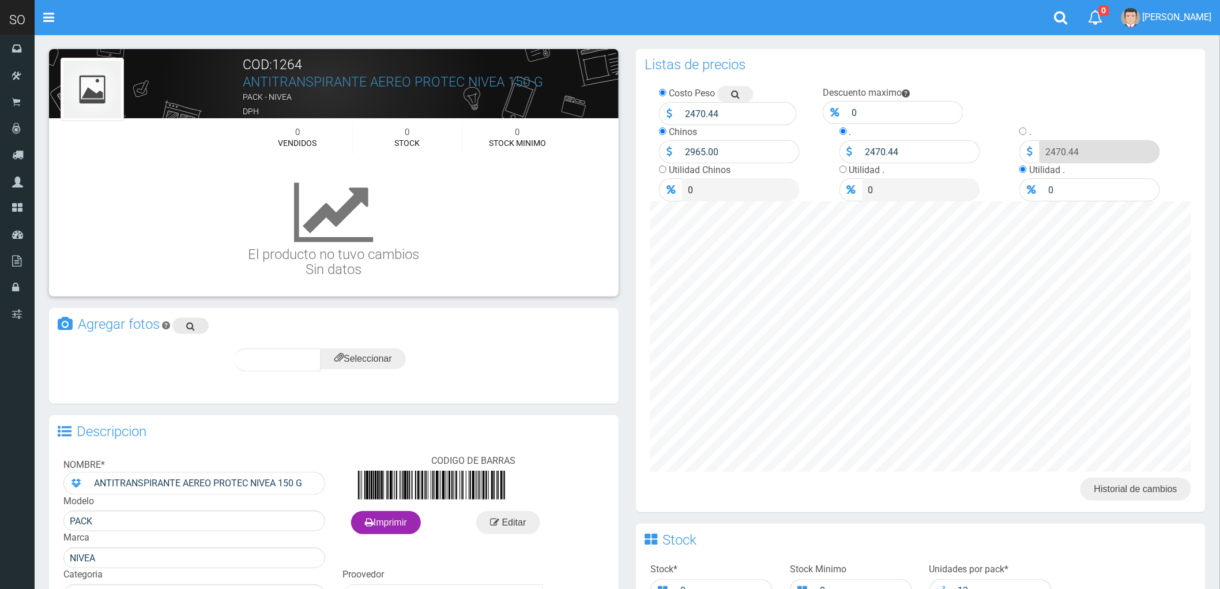
click at [190, 321] on icon at bounding box center [190, 326] width 9 height 16
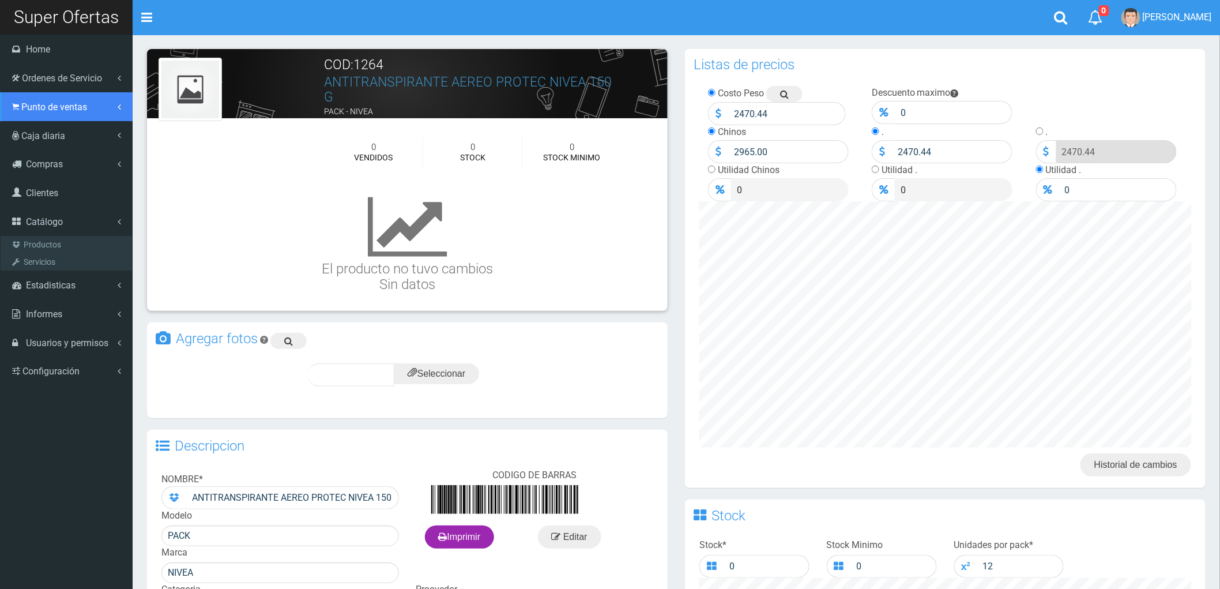
click at [48, 106] on span "Punto de ventas" at bounding box center [54, 106] width 66 height 11
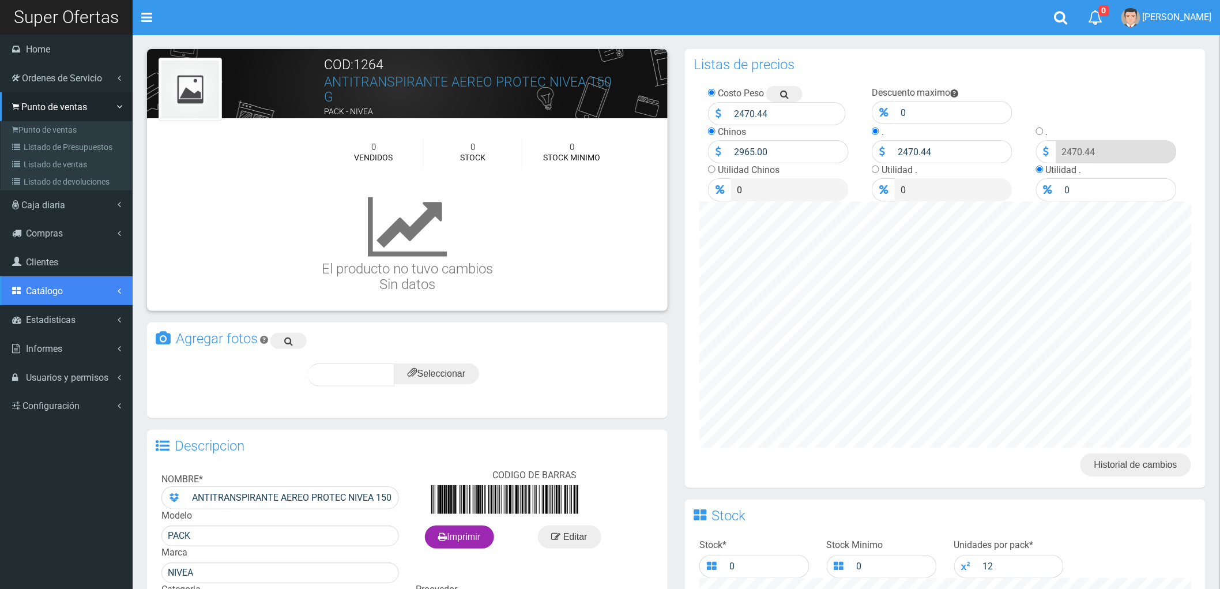
click at [36, 280] on link "Catálogo" at bounding box center [66, 290] width 133 height 29
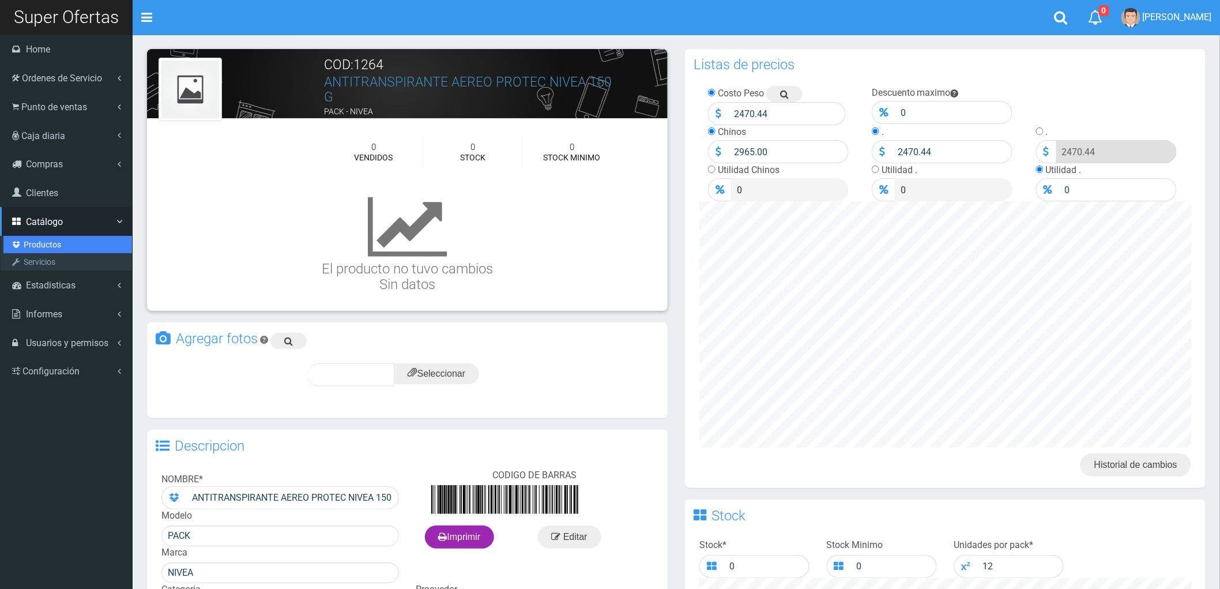
click at [33, 242] on link "Productos" at bounding box center [67, 244] width 129 height 17
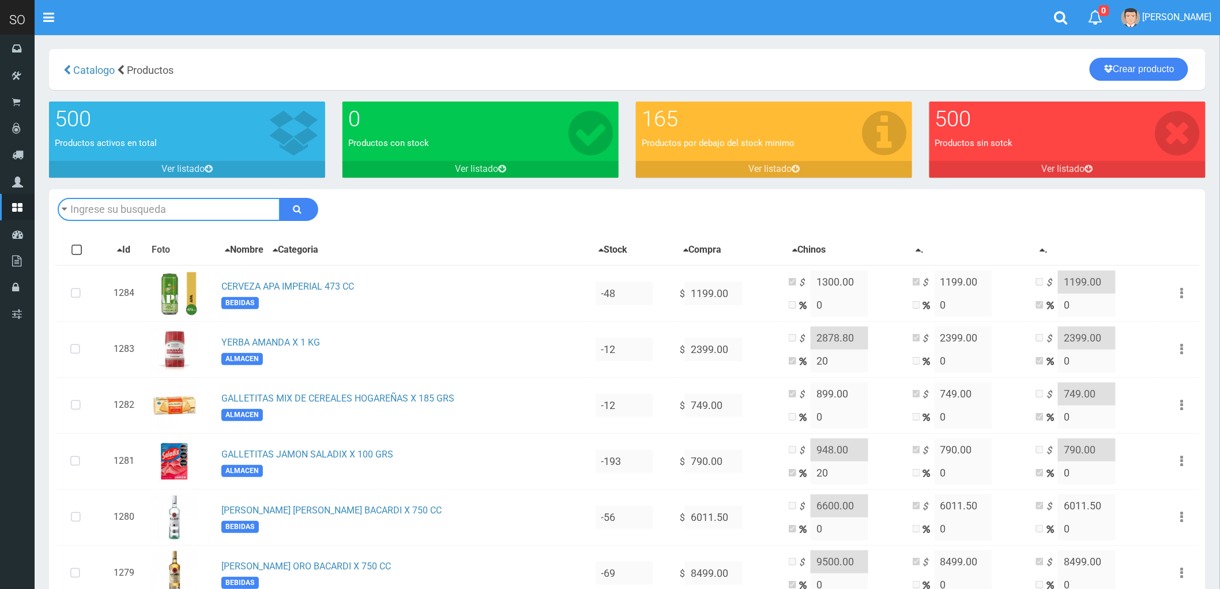
click at [125, 205] on input "text" at bounding box center [169, 209] width 223 height 23
type input "MILLER"
click at [280, 198] on button "submit" at bounding box center [299, 209] width 39 height 23
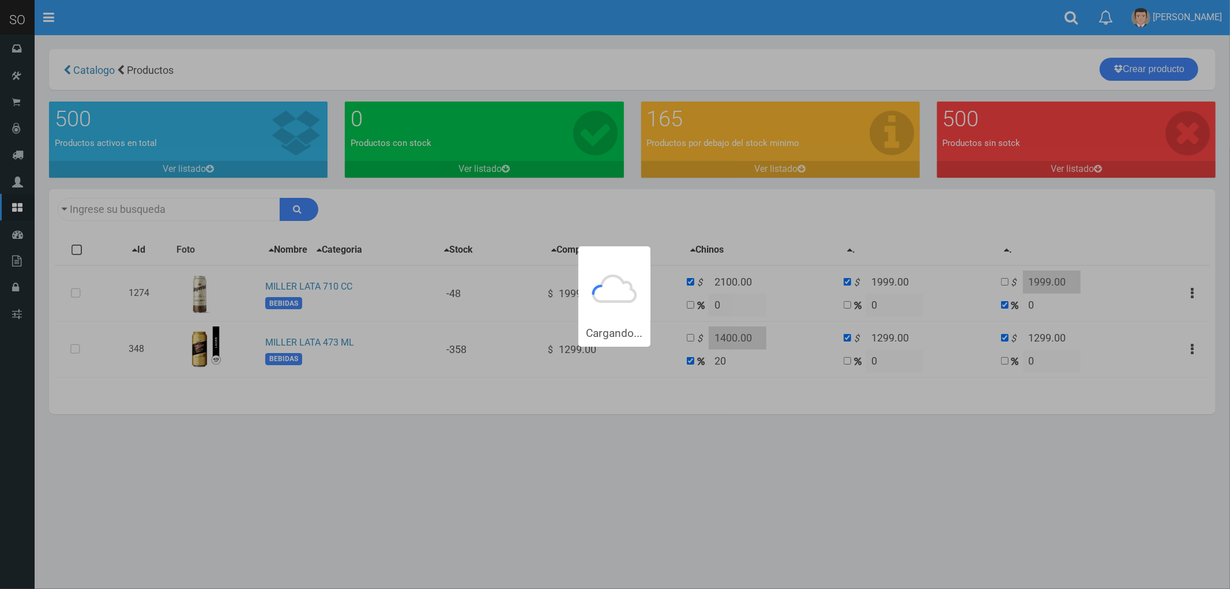
type input "[PERSON_NAME]"
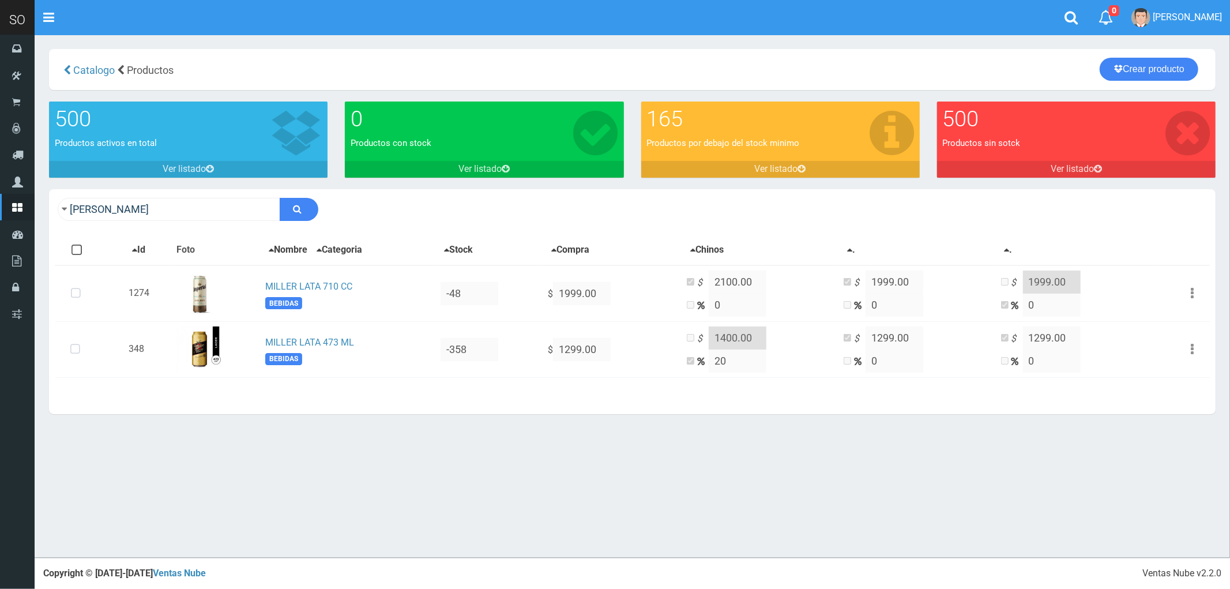
click at [285, 556] on div "× Titulo del Msj texto Mas Texto Cancelar Aceptar [GEOGRAPHIC_DATA]" at bounding box center [632, 279] width 1195 height 558
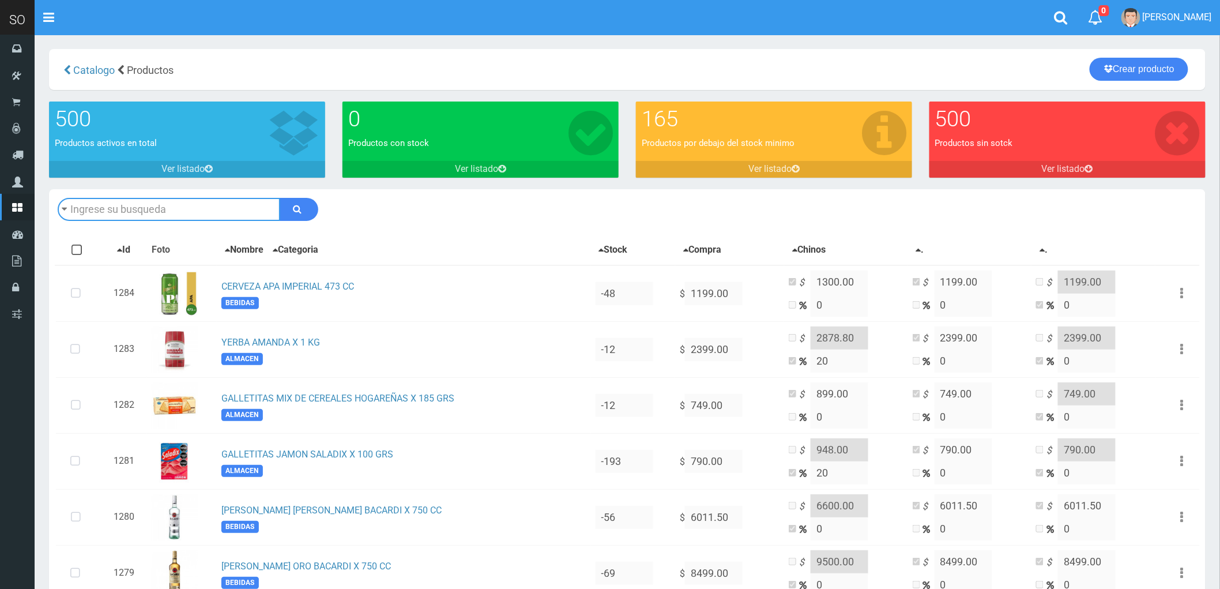
click at [140, 212] on input "text" at bounding box center [169, 209] width 223 height 23
type input "AMANDA"
click at [280, 198] on button "submit" at bounding box center [299, 209] width 39 height 23
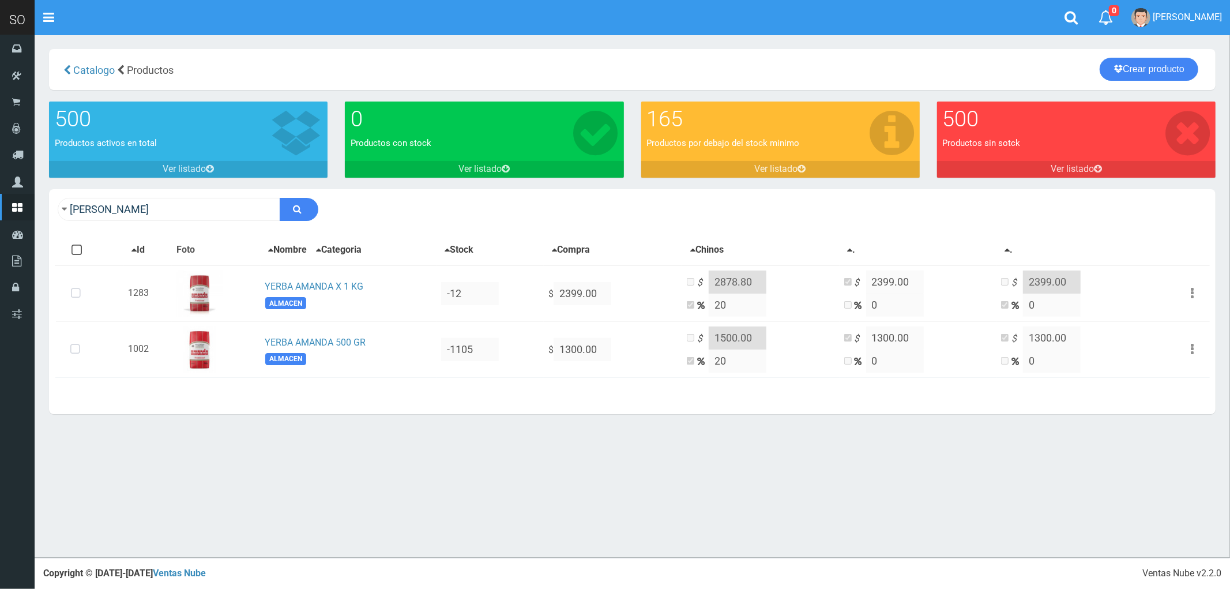
click at [434, 570] on footer "Ventas Nube v2.2.0 Copyright © [DATE]-[DATE] Ventas Nube" at bounding box center [632, 573] width 1195 height 31
drag, startPoint x: 101, startPoint y: 212, endPoint x: 37, endPoint y: 219, distance: 64.4
click at [37, 219] on section "× Titulo del Msj texto Mas Texto Cancelar Aceptar [GEOGRAPHIC_DATA] 165" at bounding box center [632, 237] width 1195 height 405
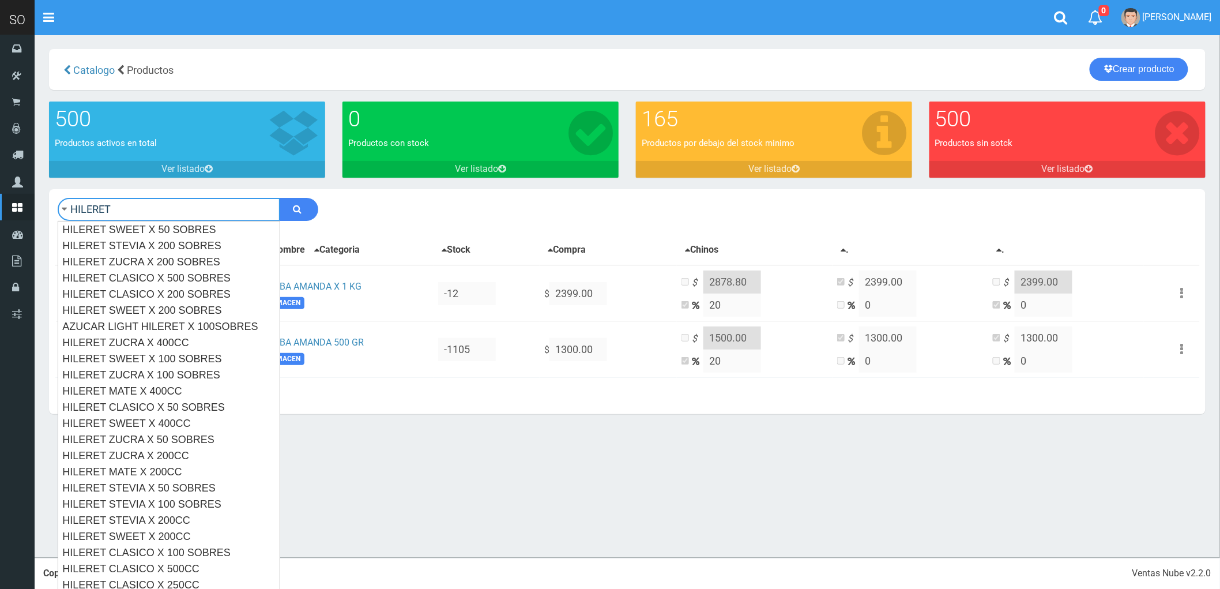
type input "HILERET"
click at [280, 198] on button "submit" at bounding box center [299, 209] width 39 height 23
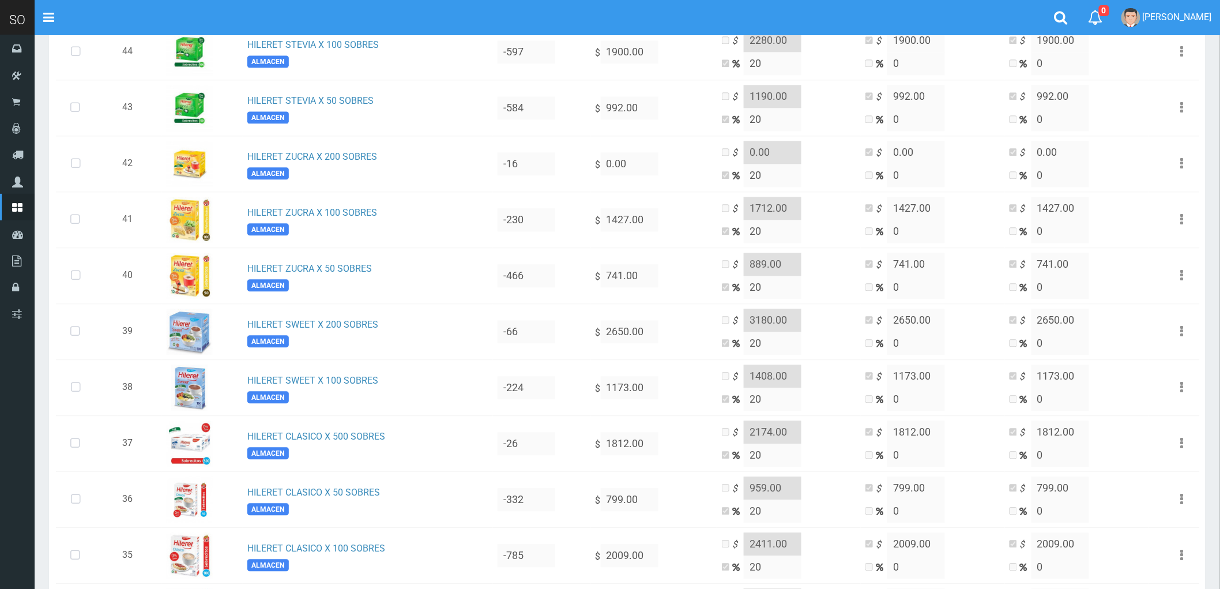
scroll to position [1138, 0]
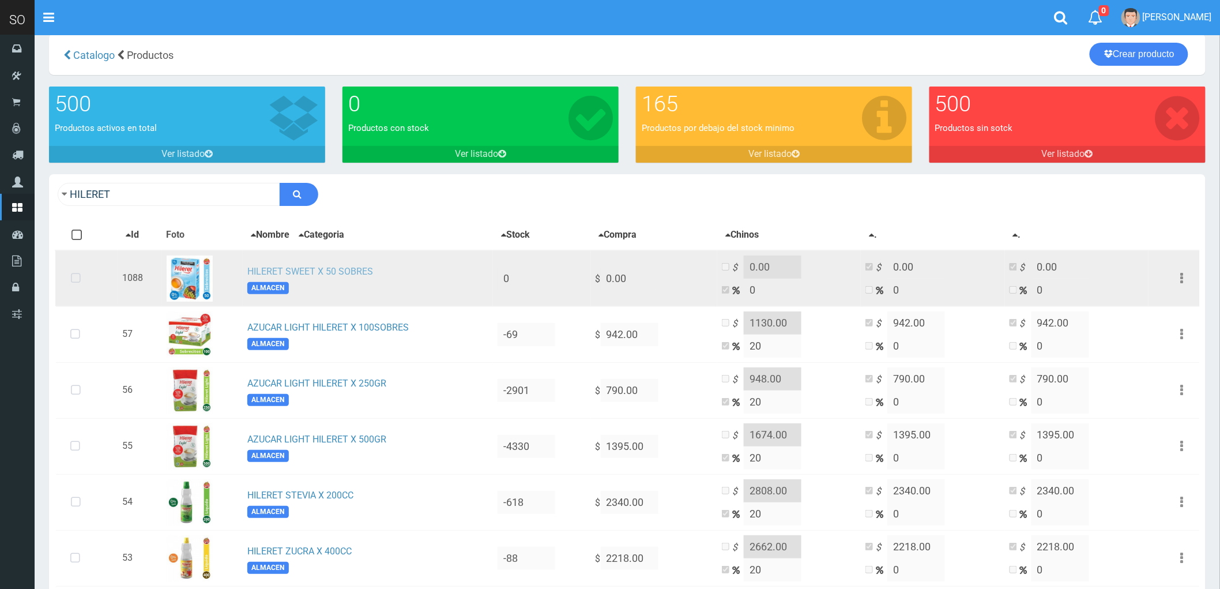
scroll to position [0, 0]
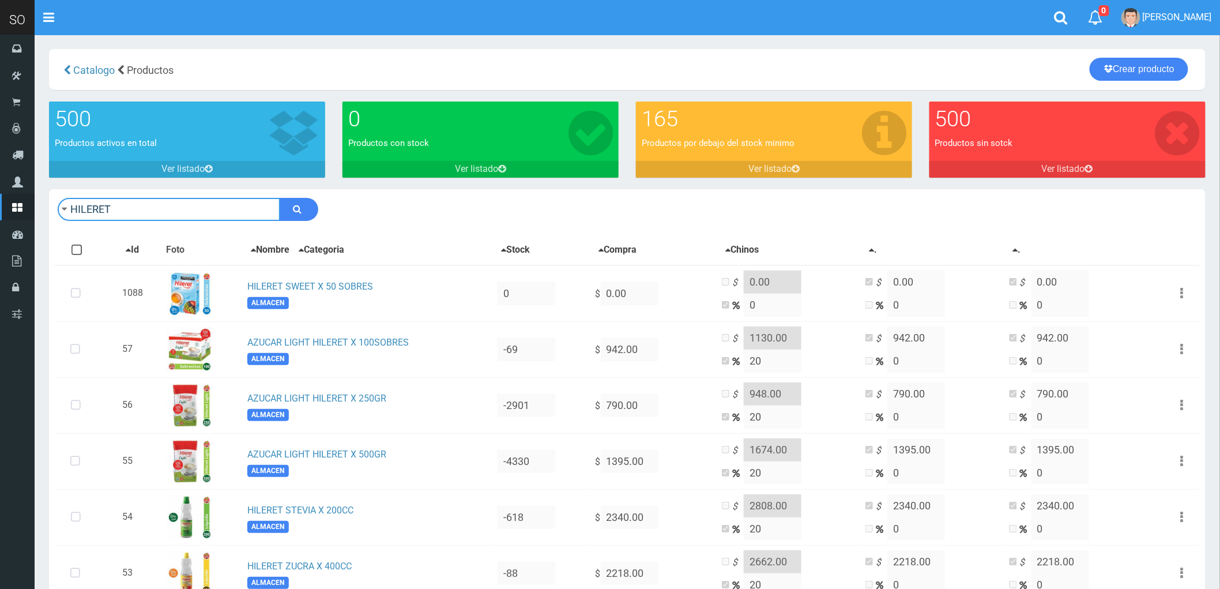
drag, startPoint x: 95, startPoint y: 212, endPoint x: 50, endPoint y: 212, distance: 45.0
click at [50, 212] on div "HILERET Descargar PDF Guardar cambios Imprimir Seleccion 150" at bounding box center [627, 209] width 1157 height 40
type input "ANTITRANSPIRANTE EN BARRA CLEAN COMF MEN DOVE X 50 GRS"
click at [280, 198] on button "submit" at bounding box center [299, 209] width 39 height 23
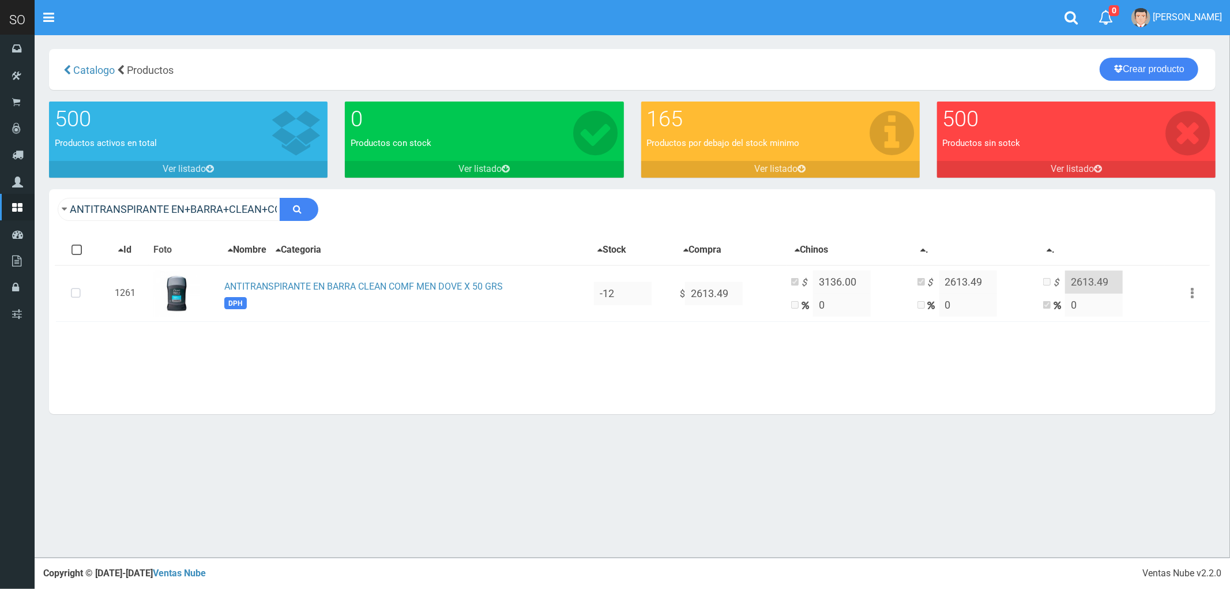
click at [555, 544] on div "× Titulo del Msj texto Mas Texto Cancelar Aceptar Catalogo" at bounding box center [632, 279] width 1195 height 558
click at [202, 212] on input "ANTITRANSPIRANTE EN+BARRA+CLEAN+COMF+MEN+DOVE+X+50+GRS" at bounding box center [169, 209] width 223 height 23
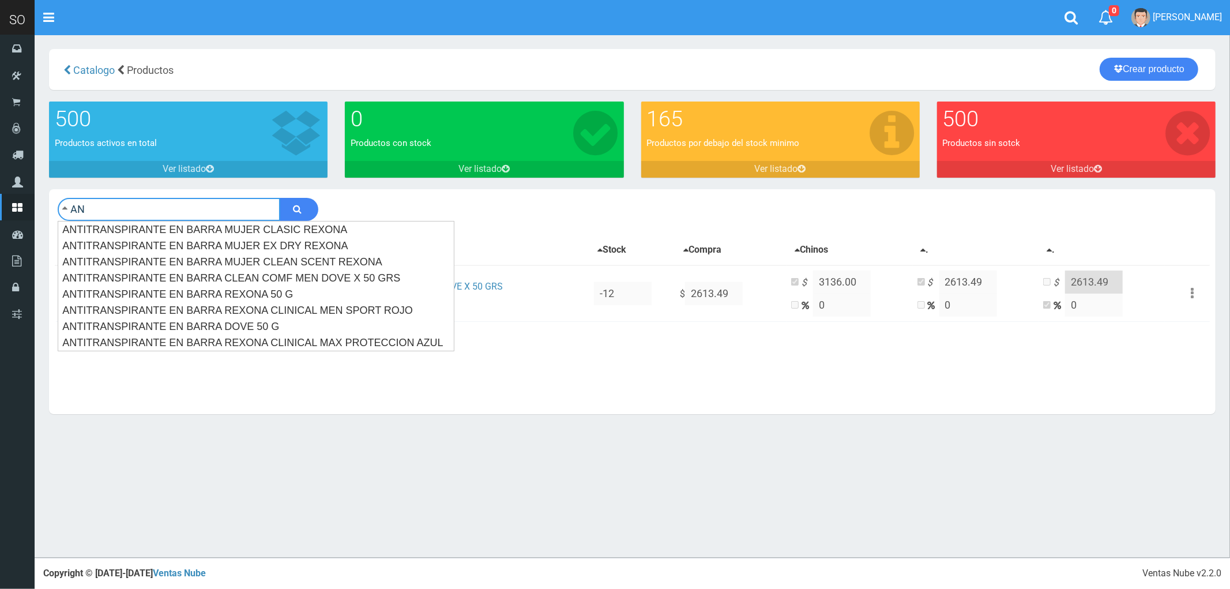
type input "A"
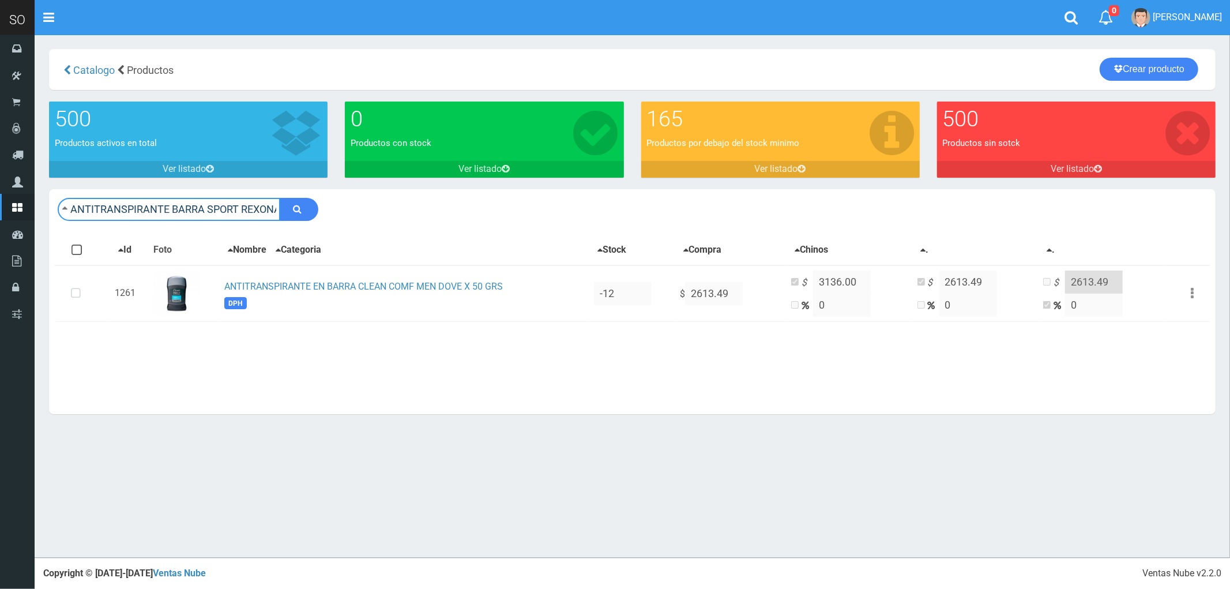
type input "ANTITRANSPIRANTE BARRA SPORT REXONA 50 GRS"
click at [280, 198] on button "submit" at bounding box center [299, 209] width 39 height 23
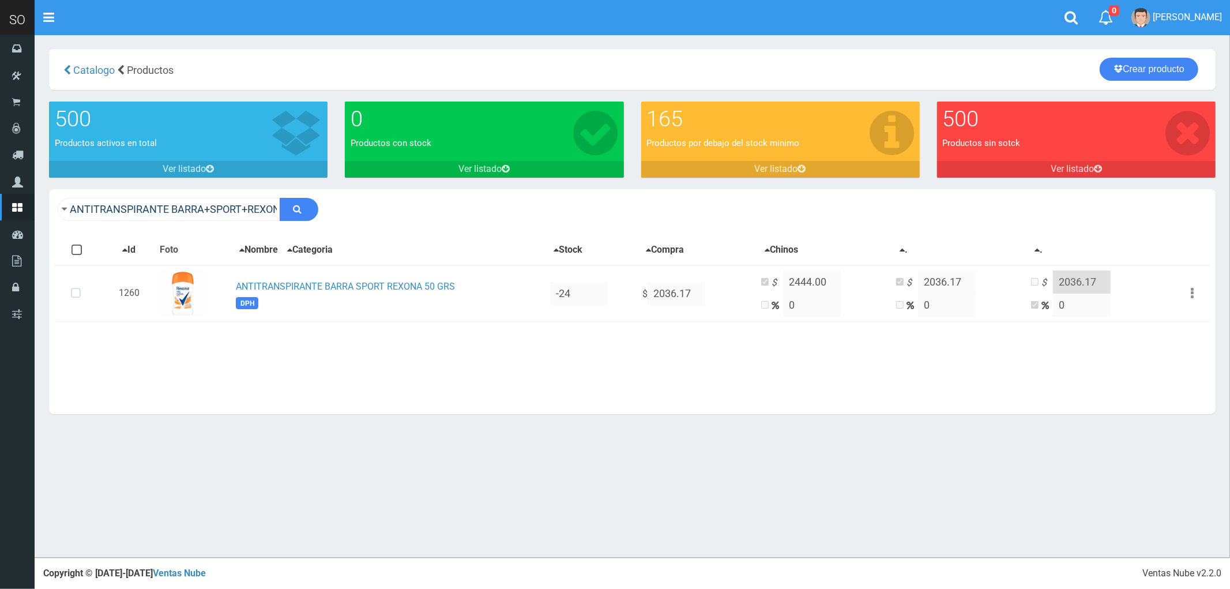
click at [392, 540] on div "× Titulo del Msj texto Mas Texto Cancelar Aceptar [GEOGRAPHIC_DATA]" at bounding box center [632, 279] width 1195 height 558
click at [195, 210] on input "ANTITRANSPIRANTE BARRA+SPORT+REXONA+50+GRS" at bounding box center [169, 209] width 223 height 23
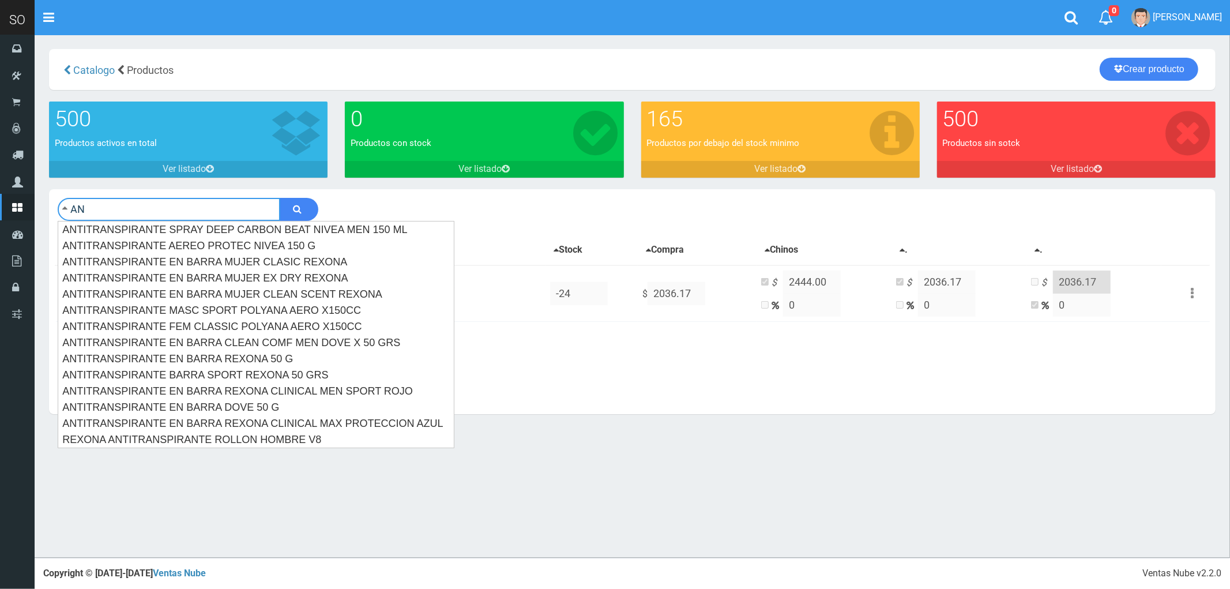
type input "A"
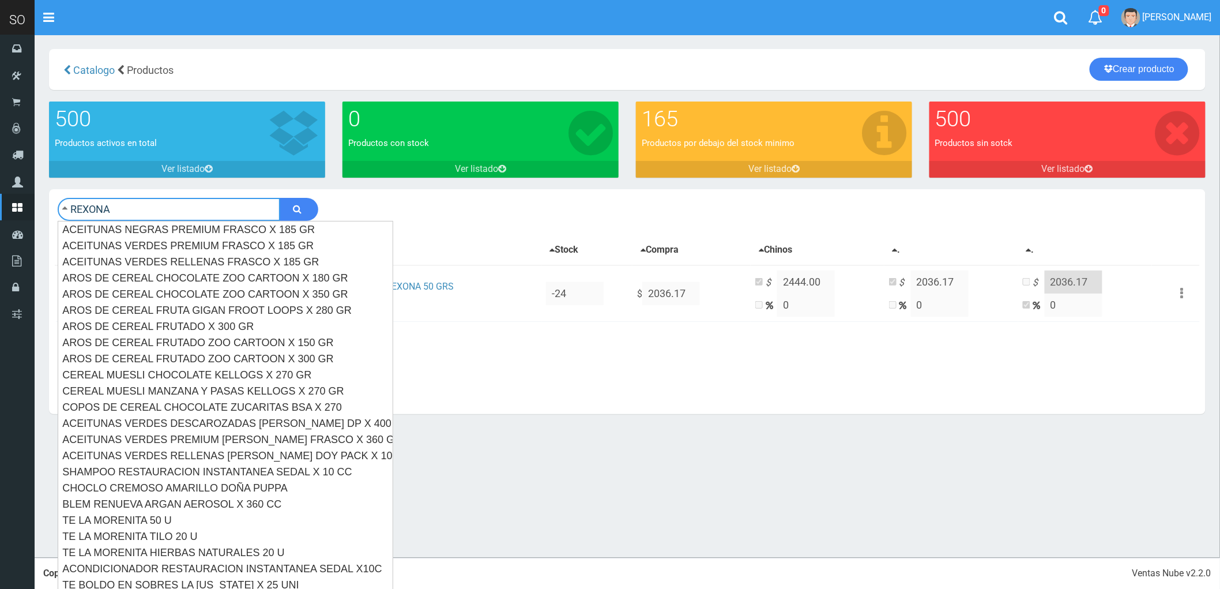
type input "REXONA"
click at [280, 198] on button "submit" at bounding box center [299, 209] width 39 height 23
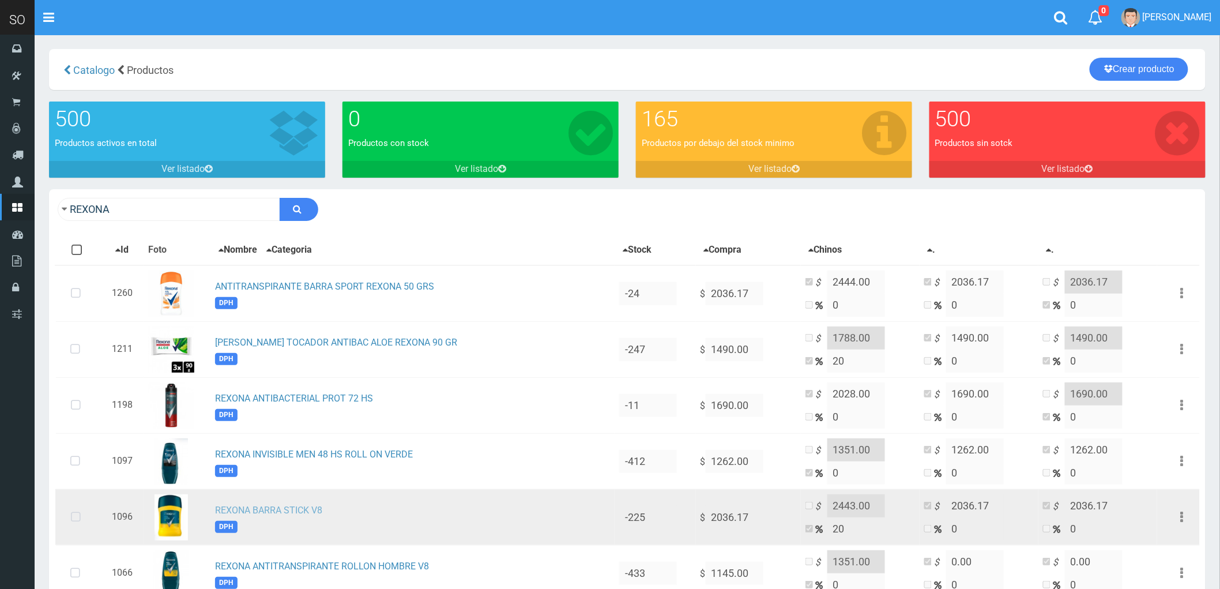
click at [283, 506] on link "REXONA BARRA STICK V8" at bounding box center [268, 510] width 107 height 11
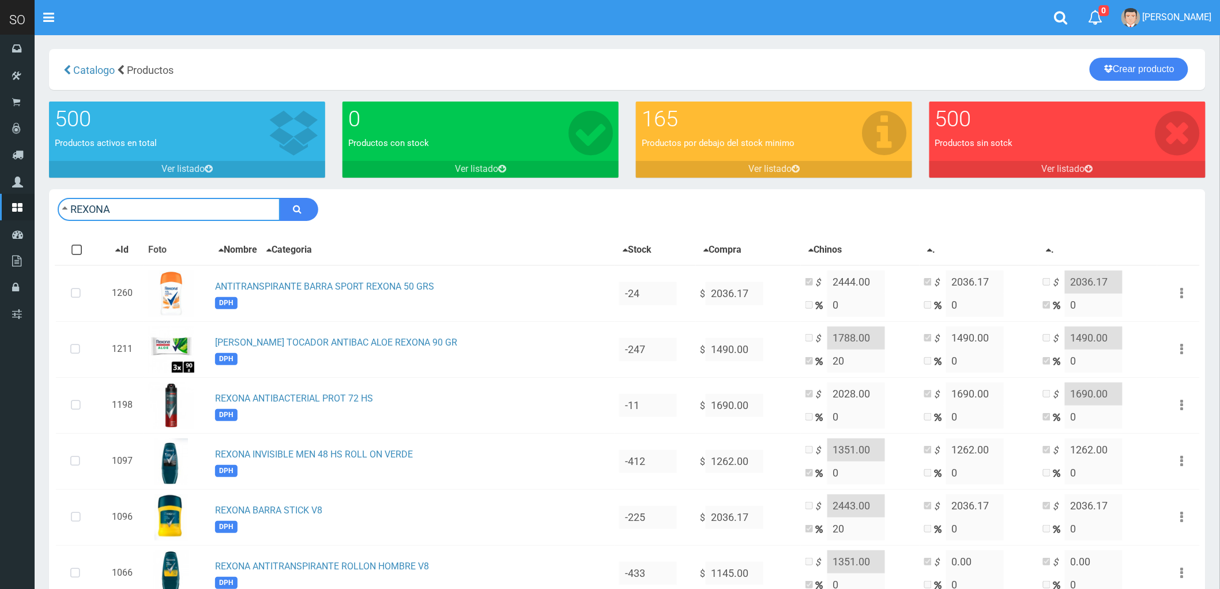
drag, startPoint x: 116, startPoint y: 208, endPoint x: 42, endPoint y: 214, distance: 75.2
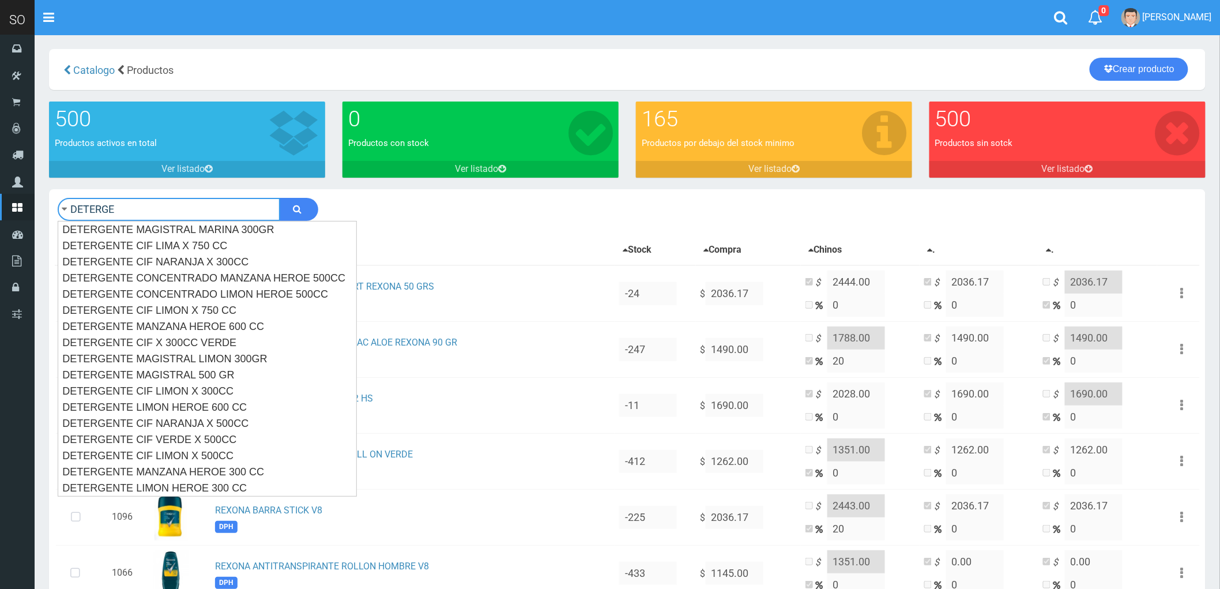
type input "DETERGE"
click at [280, 198] on button "submit" at bounding box center [299, 209] width 39 height 23
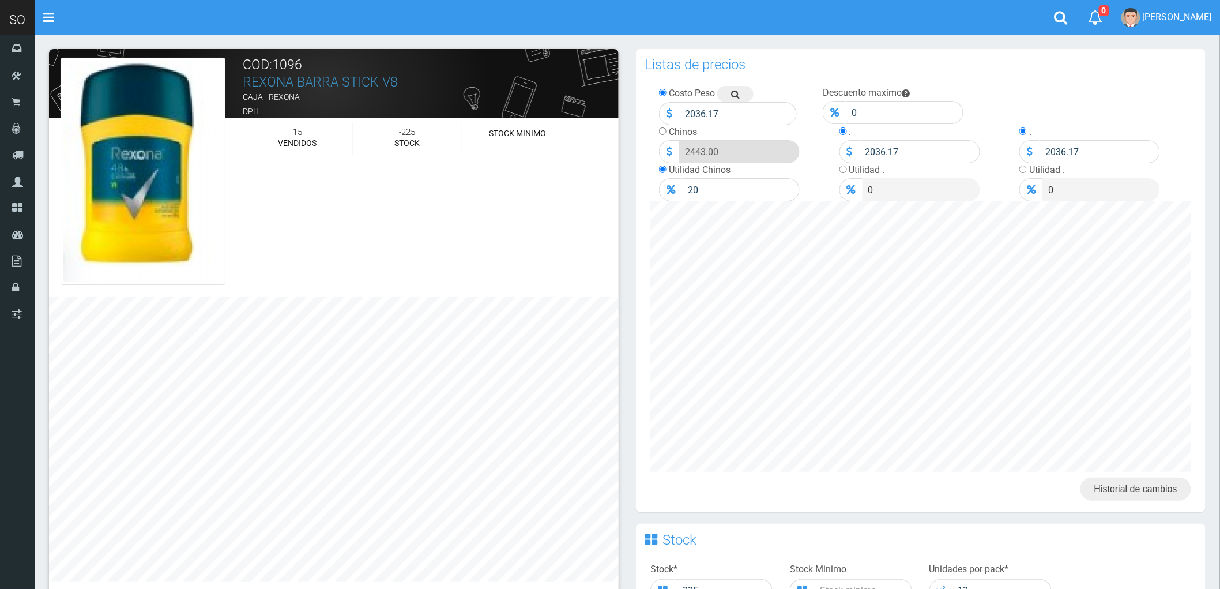
click at [703, 566] on div "Stock * -225" at bounding box center [712, 582] width 140 height 39
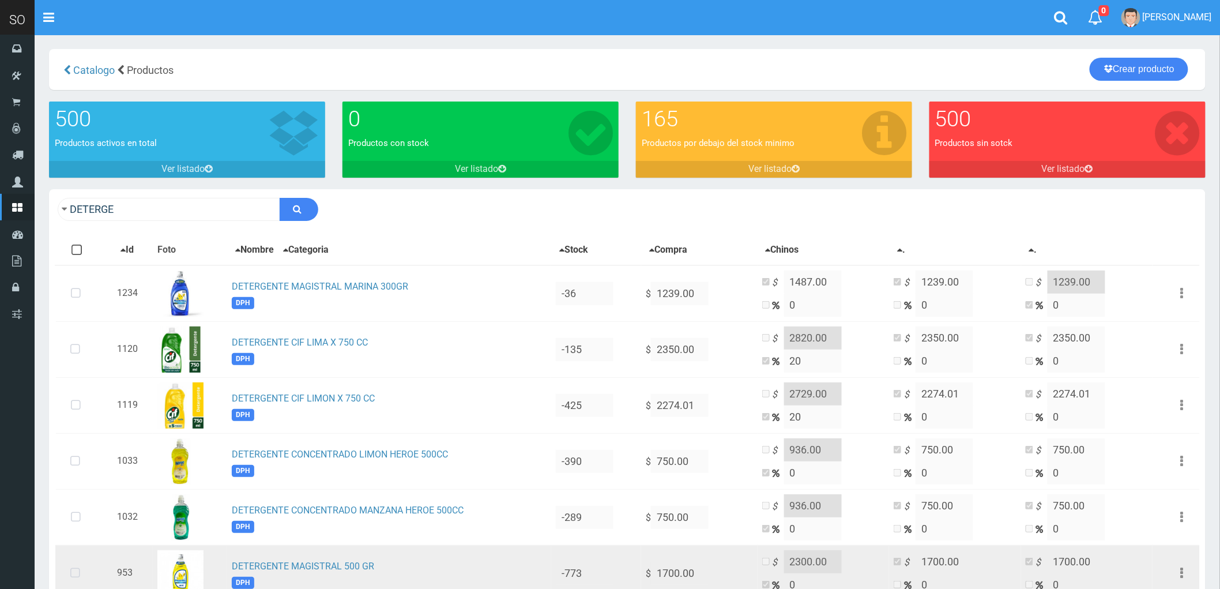
click at [477, 562] on td "DETERGENTE MAGISTRAL 500 GR DPH" at bounding box center [389, 573] width 324 height 56
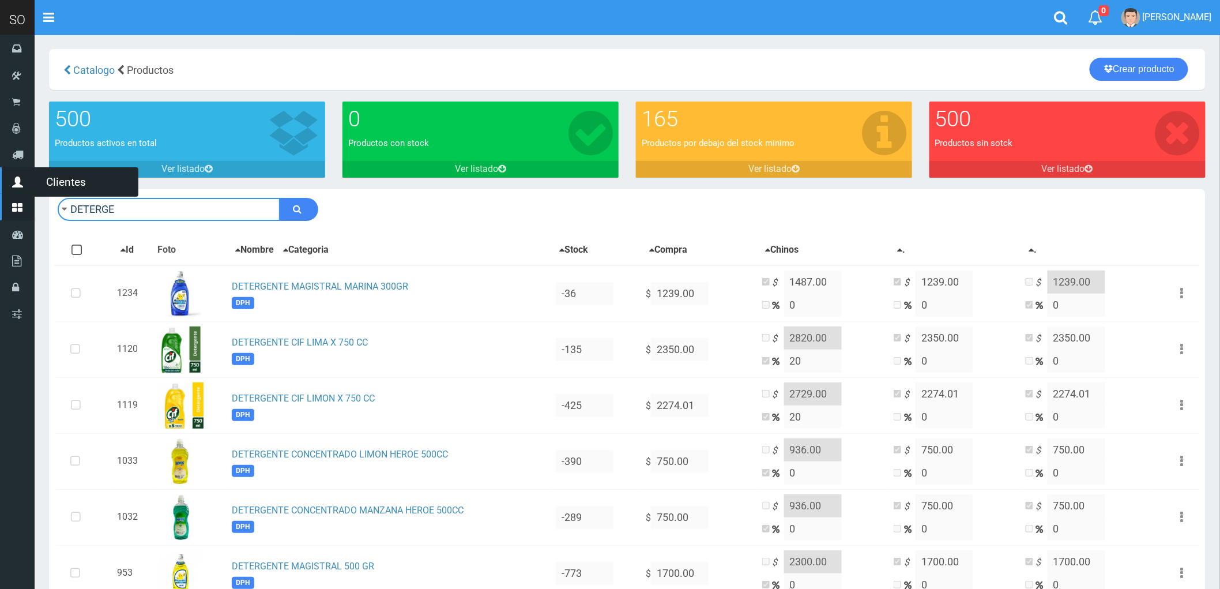
drag, startPoint x: 134, startPoint y: 208, endPoint x: 32, endPoint y: 199, distance: 103.0
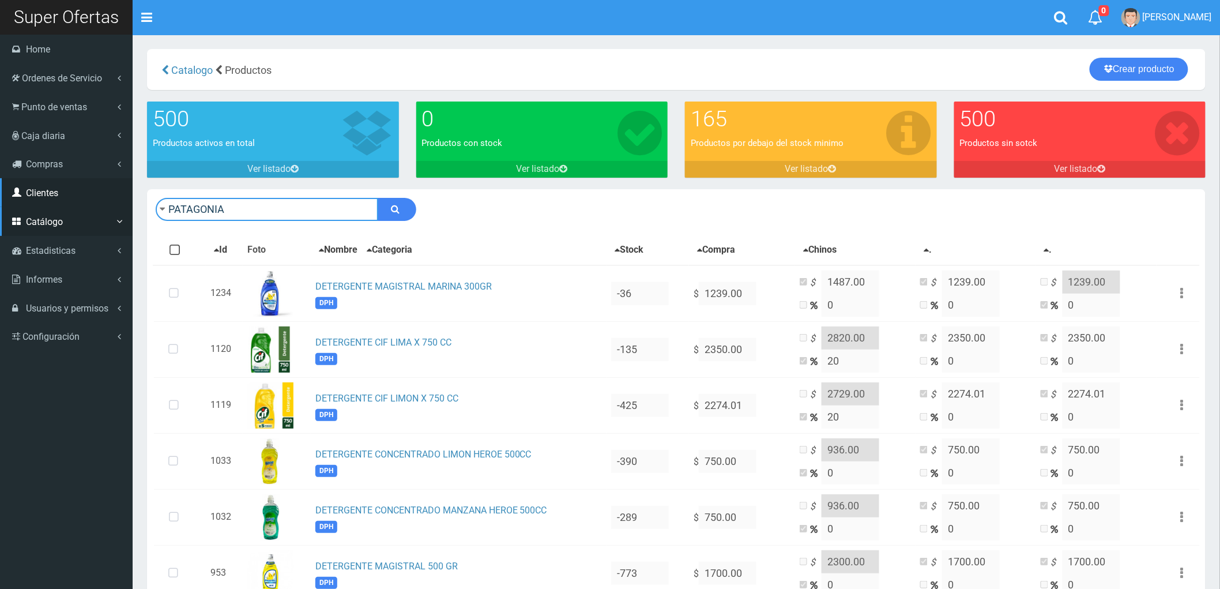
type input "PATAGONIA"
click at [378, 198] on button "submit" at bounding box center [397, 209] width 39 height 23
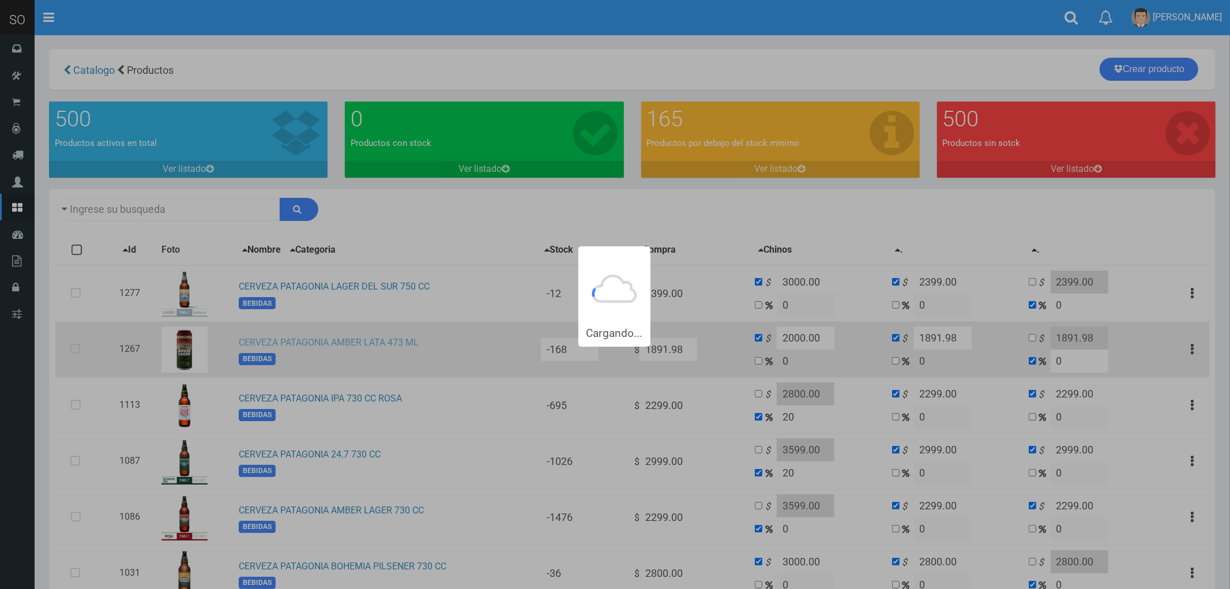
type input "PATAGONIA"
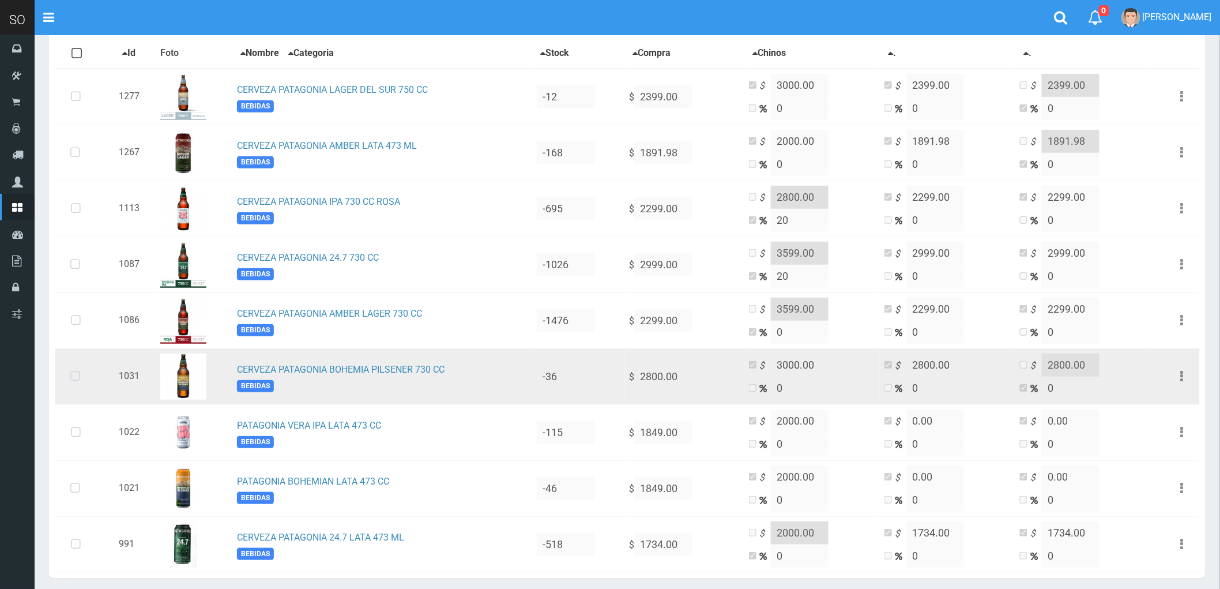
scroll to position [243, 0]
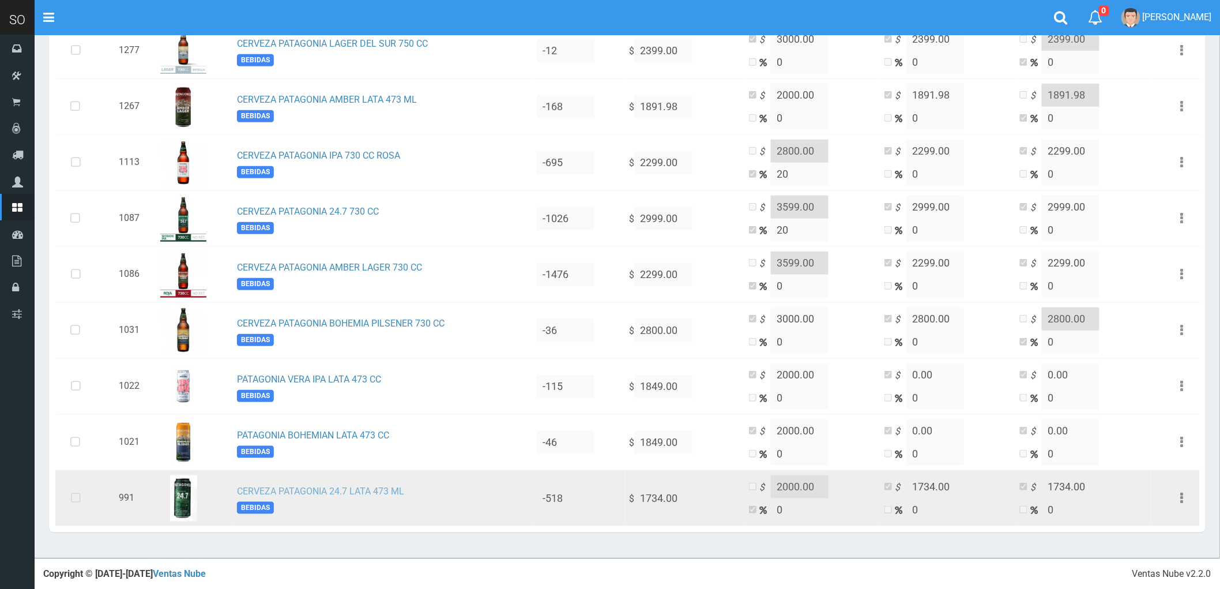
click at [306, 490] on link "CERVEZA PATAGONIA 24.7 LATA 473 ML" at bounding box center [320, 490] width 167 height 11
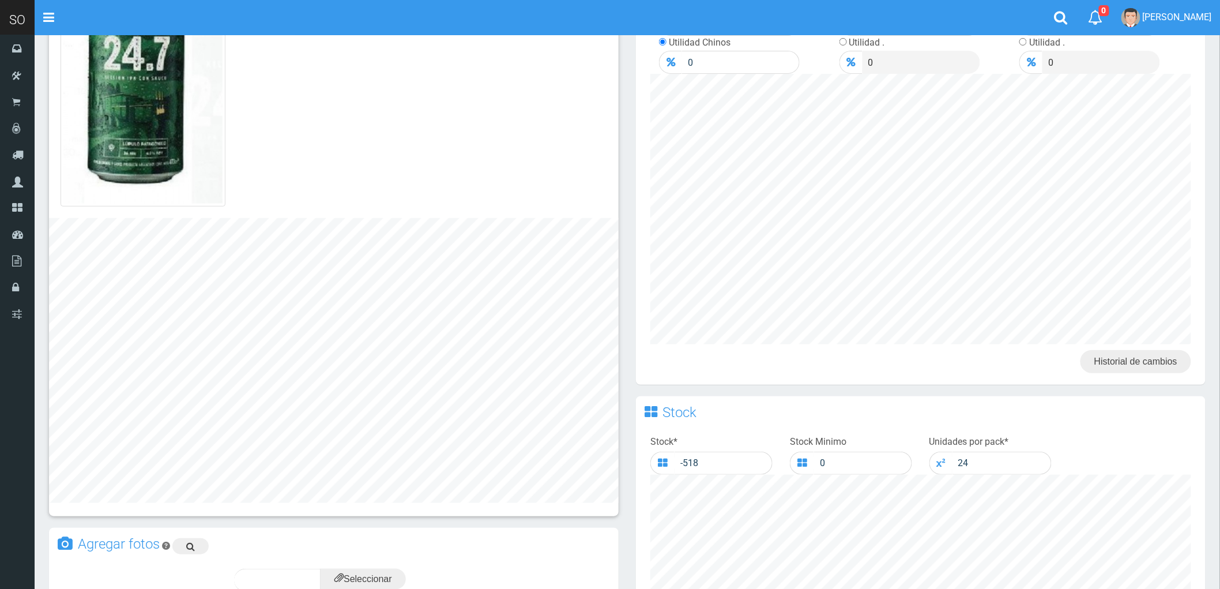
scroll to position [384, 0]
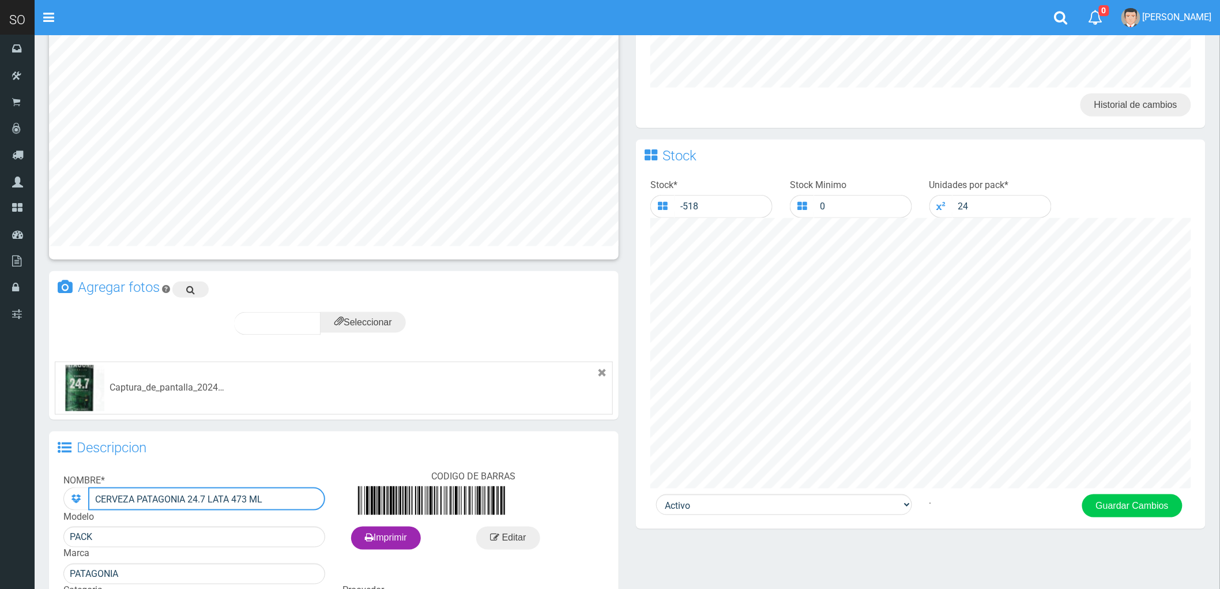
click at [116, 488] on input "CERVEZA PATAGONIA 24.7 LATA 473 ML" at bounding box center [206, 498] width 237 height 23
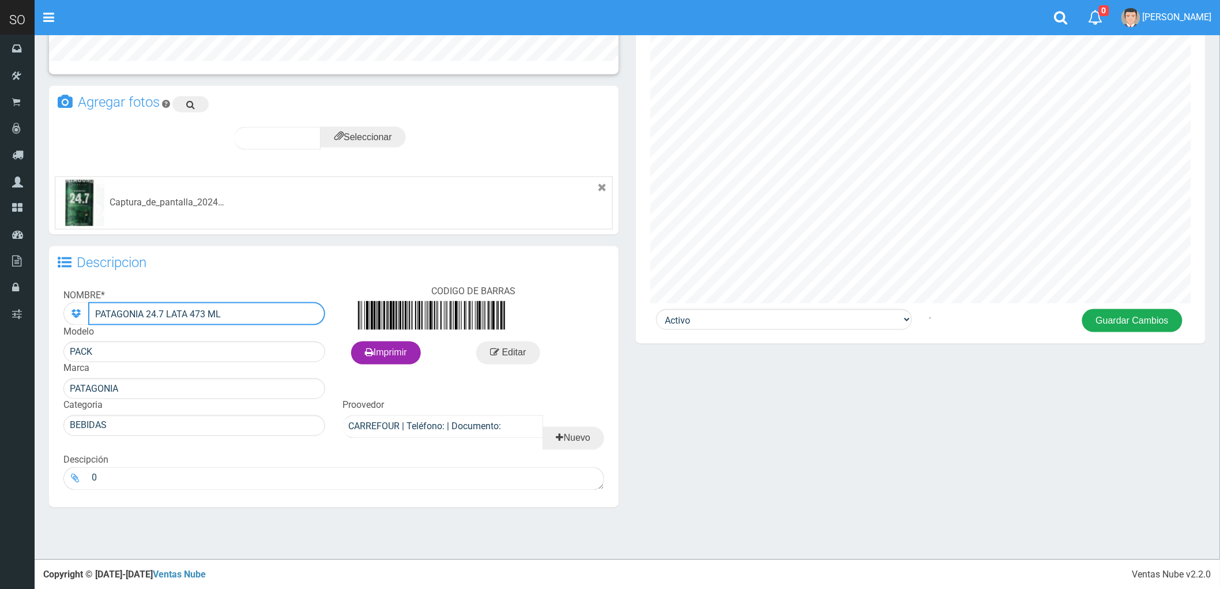
type input "PATAGONIA 24.7 LATA 473 ML"
click at [1134, 315] on button "Guardar Cambios" at bounding box center [1132, 320] width 100 height 23
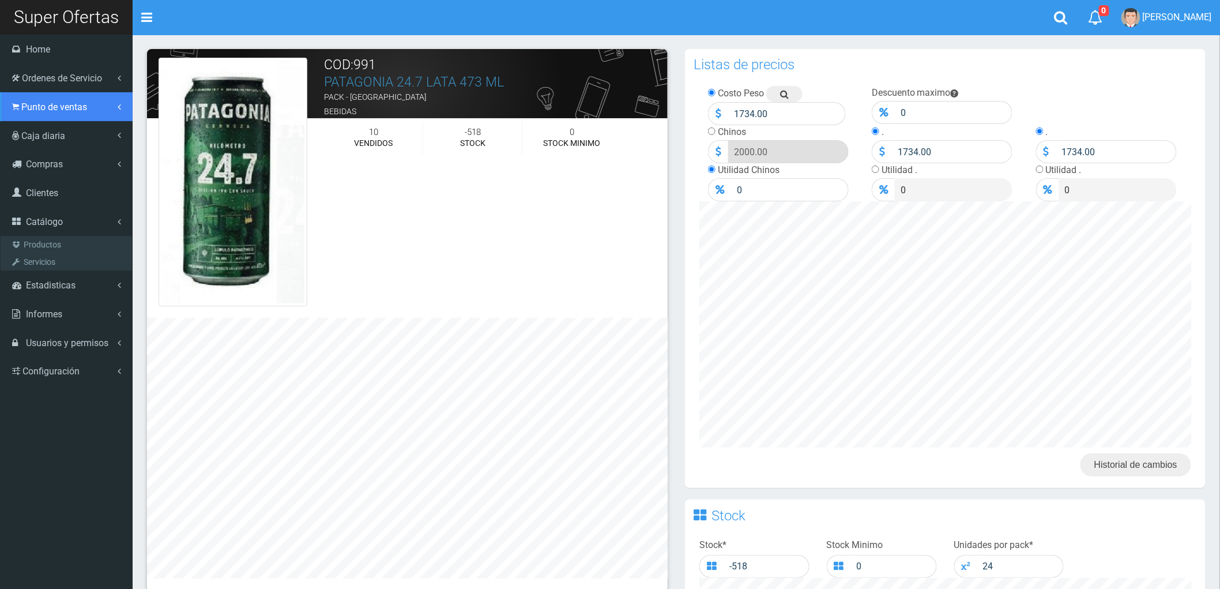
click at [67, 101] on span "Punto de ventas" at bounding box center [54, 106] width 66 height 11
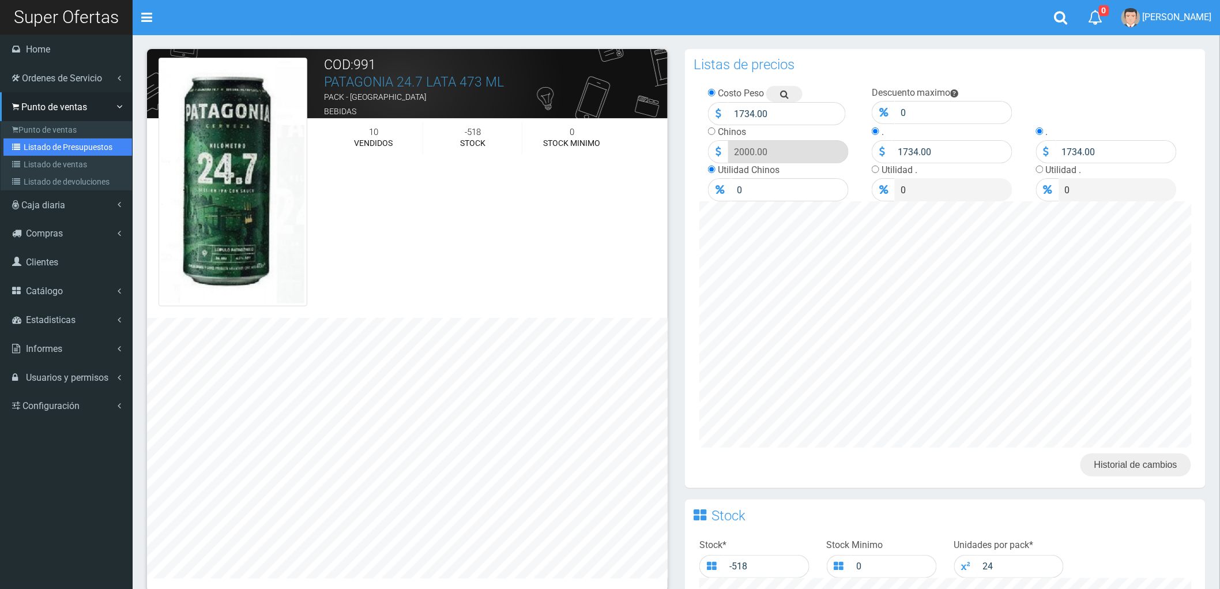
click at [58, 150] on link "Listado de Presupuestos" at bounding box center [67, 146] width 129 height 17
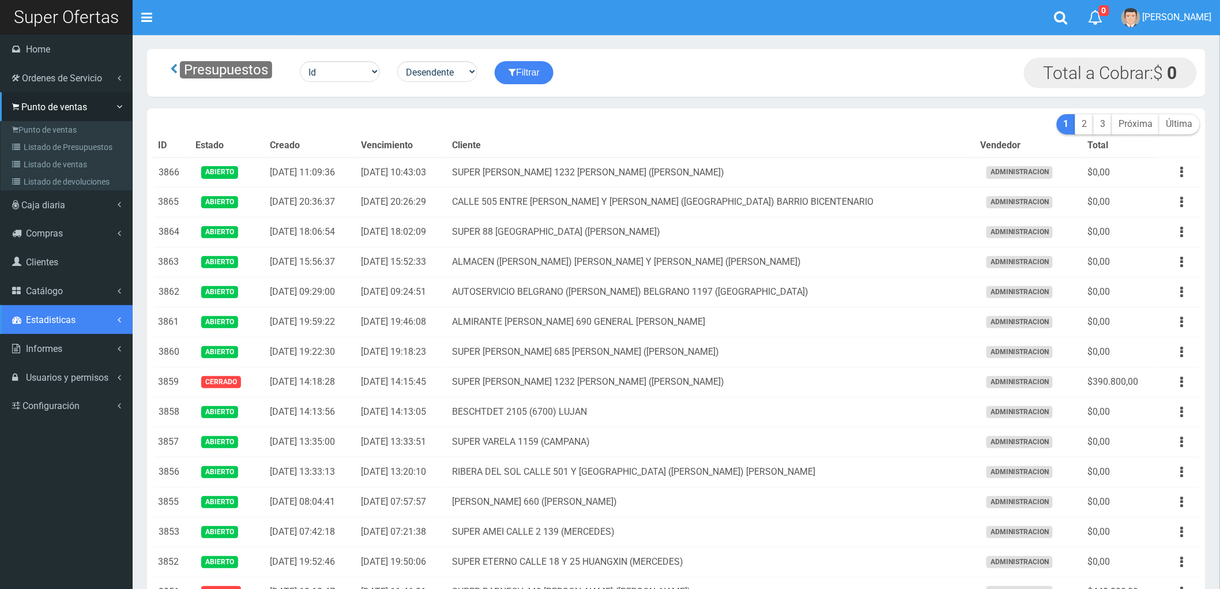
click at [52, 322] on span "Estadisticas" at bounding box center [51, 319] width 50 height 11
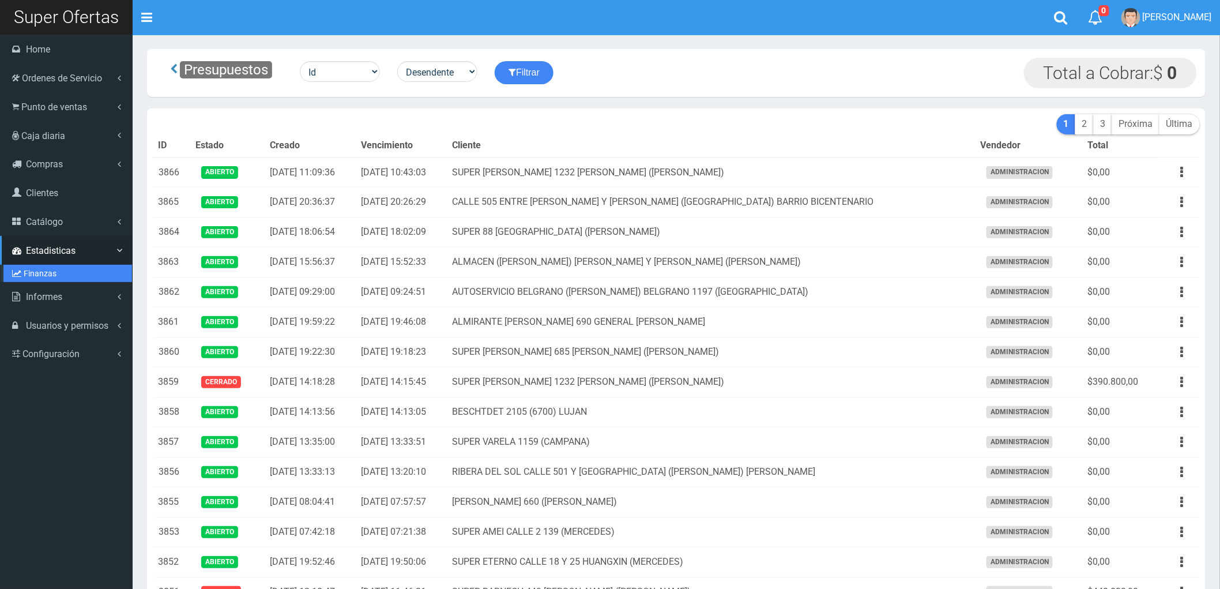
click at [38, 273] on link "Finanzas" at bounding box center [67, 273] width 129 height 17
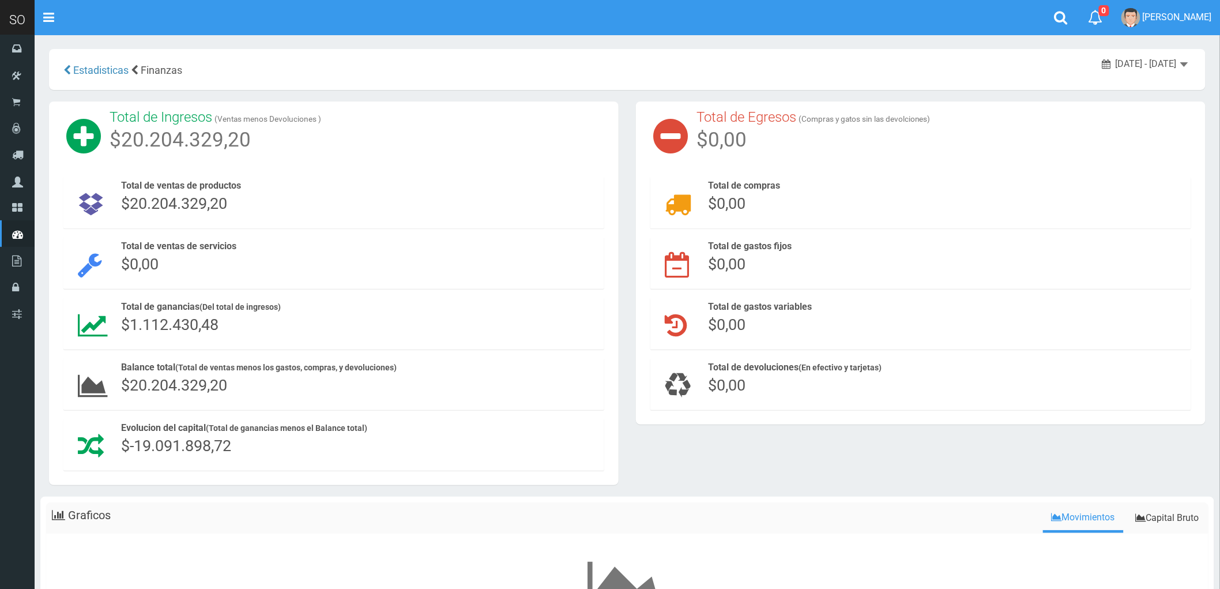
click at [1173, 62] on span "August 20, 2025 - August 26, 2025" at bounding box center [1146, 63] width 61 height 11
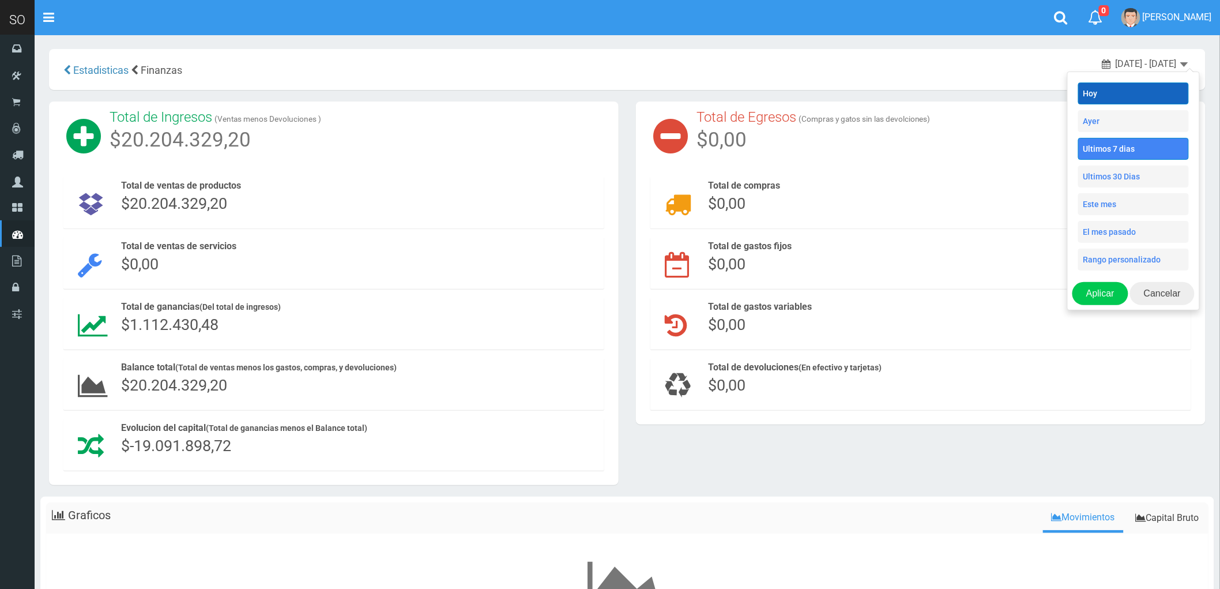
click at [1100, 96] on li "Hoy" at bounding box center [1133, 93] width 111 height 22
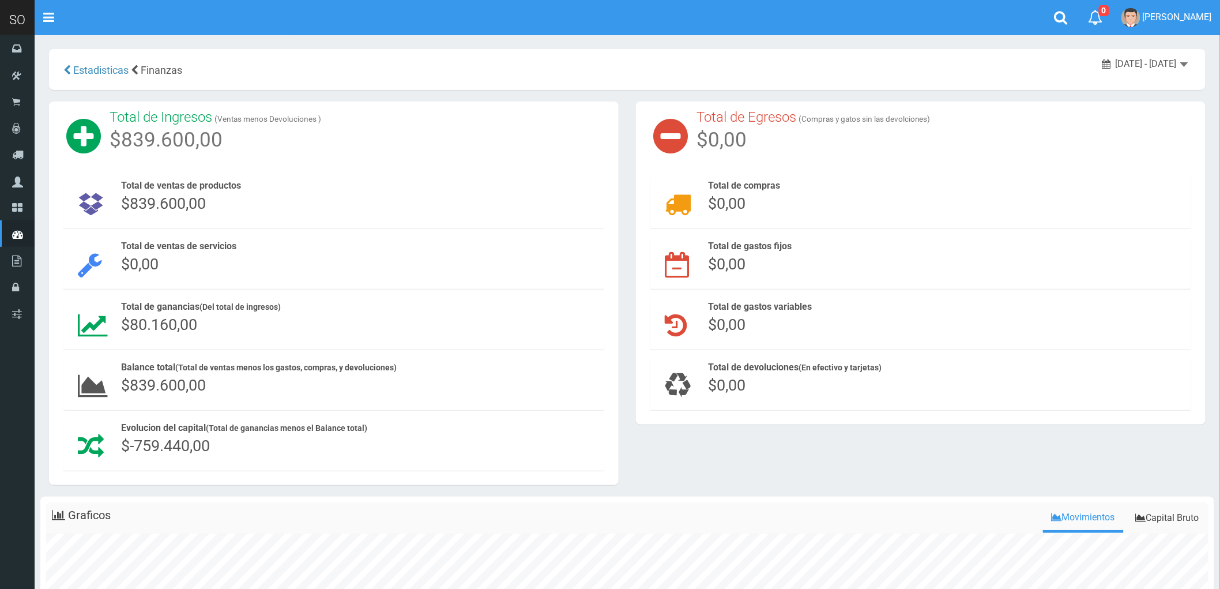
click at [502, 529] on ul "Capital Bruto Movimientos Graficos" at bounding box center [627, 517] width 1162 height 31
